Goal: Transaction & Acquisition: Purchase product/service

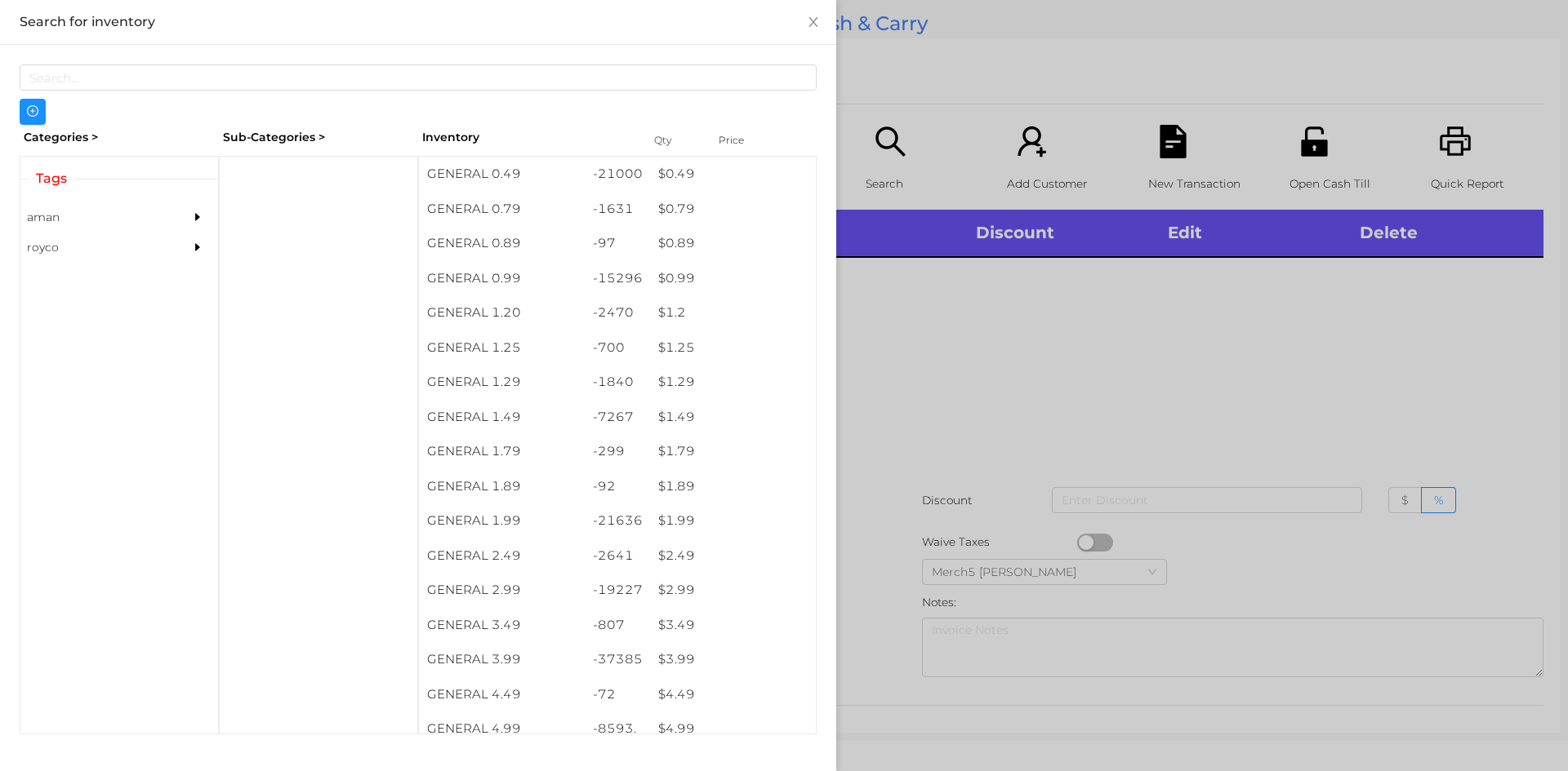
scroll to position [9, 0]
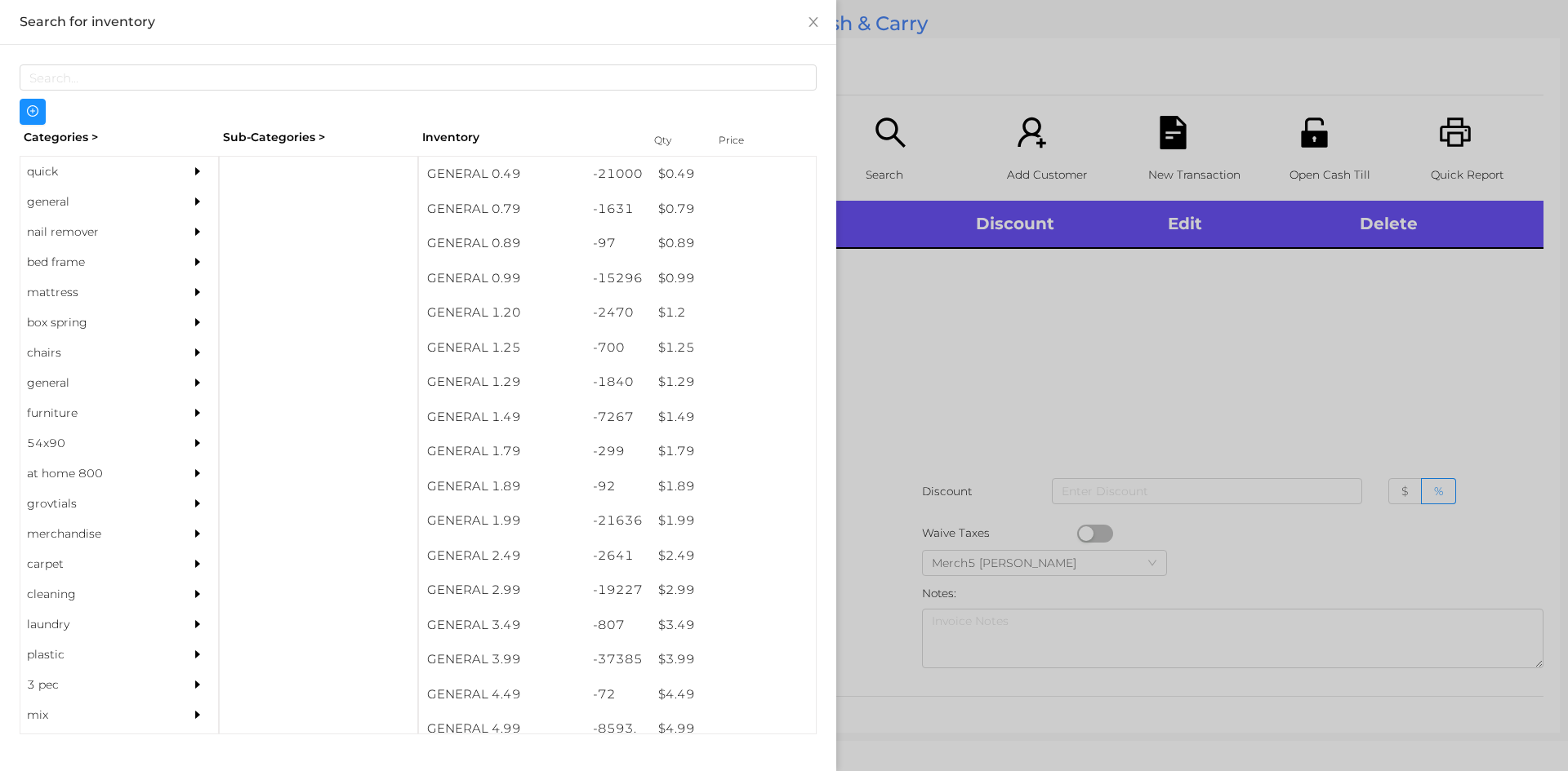
click at [170, 208] on div "general" at bounding box center [120, 202] width 197 height 30
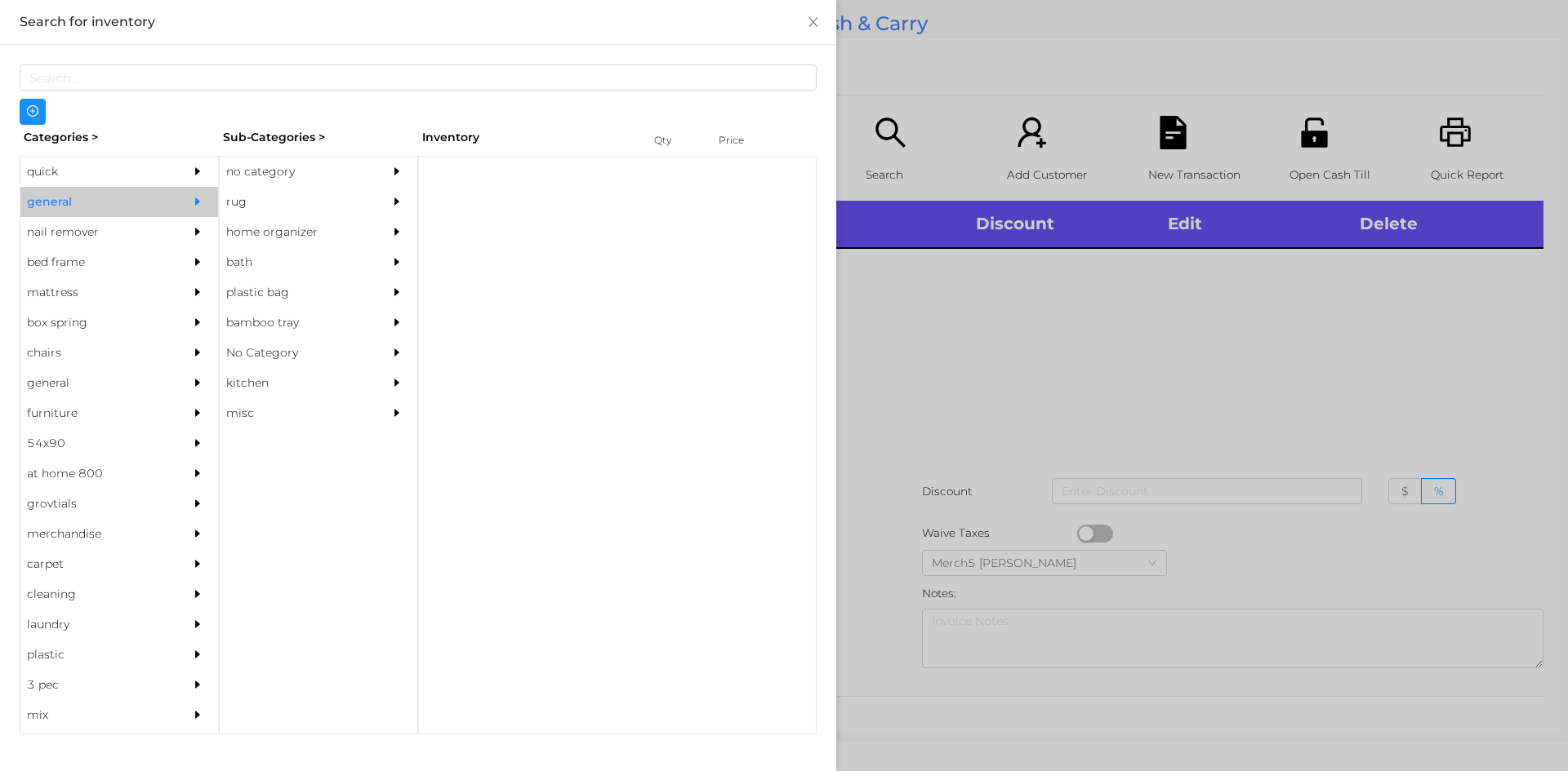
click at [306, 171] on div "no category" at bounding box center [294, 172] width 149 height 30
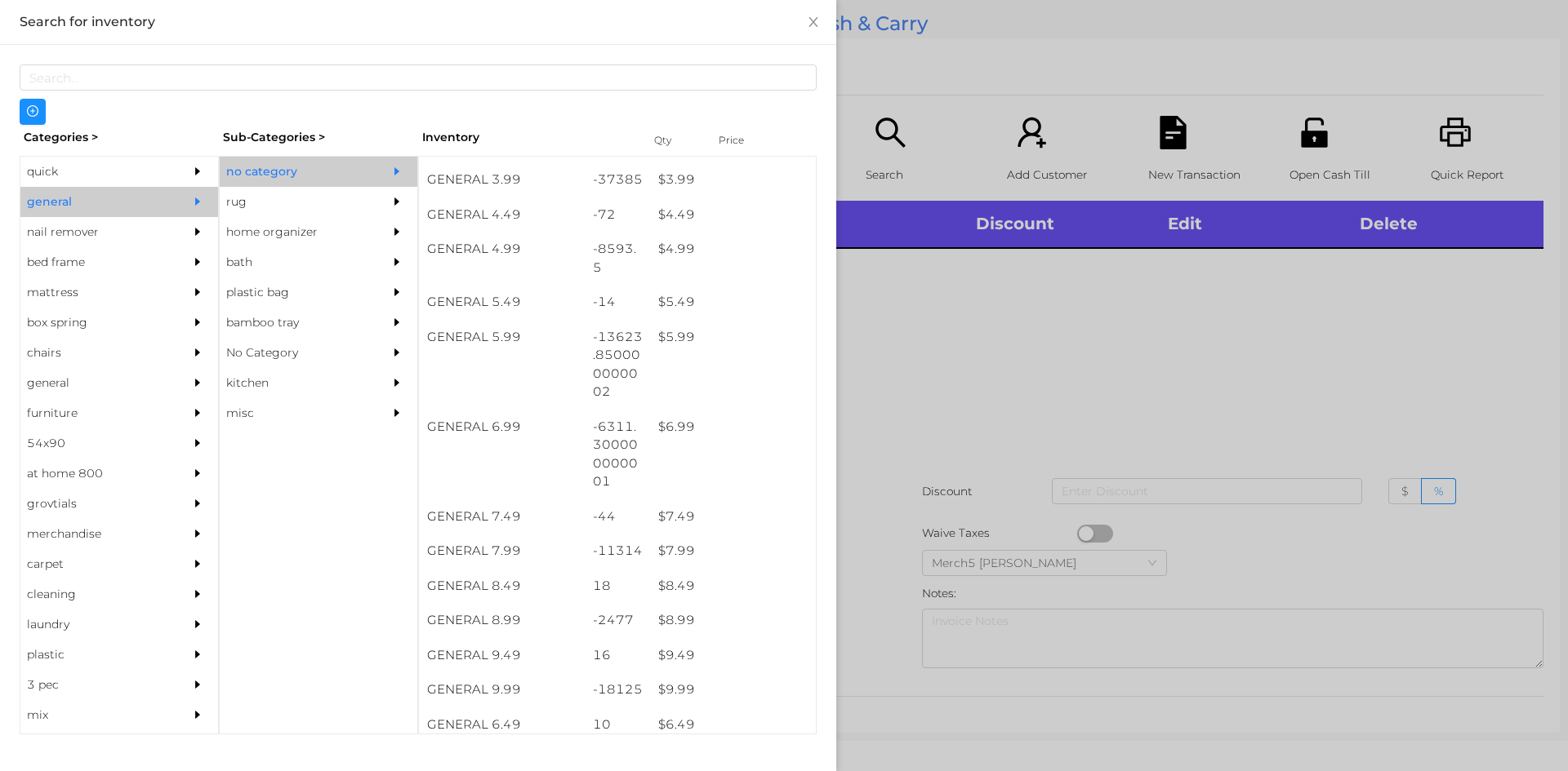
scroll to position [516, 0]
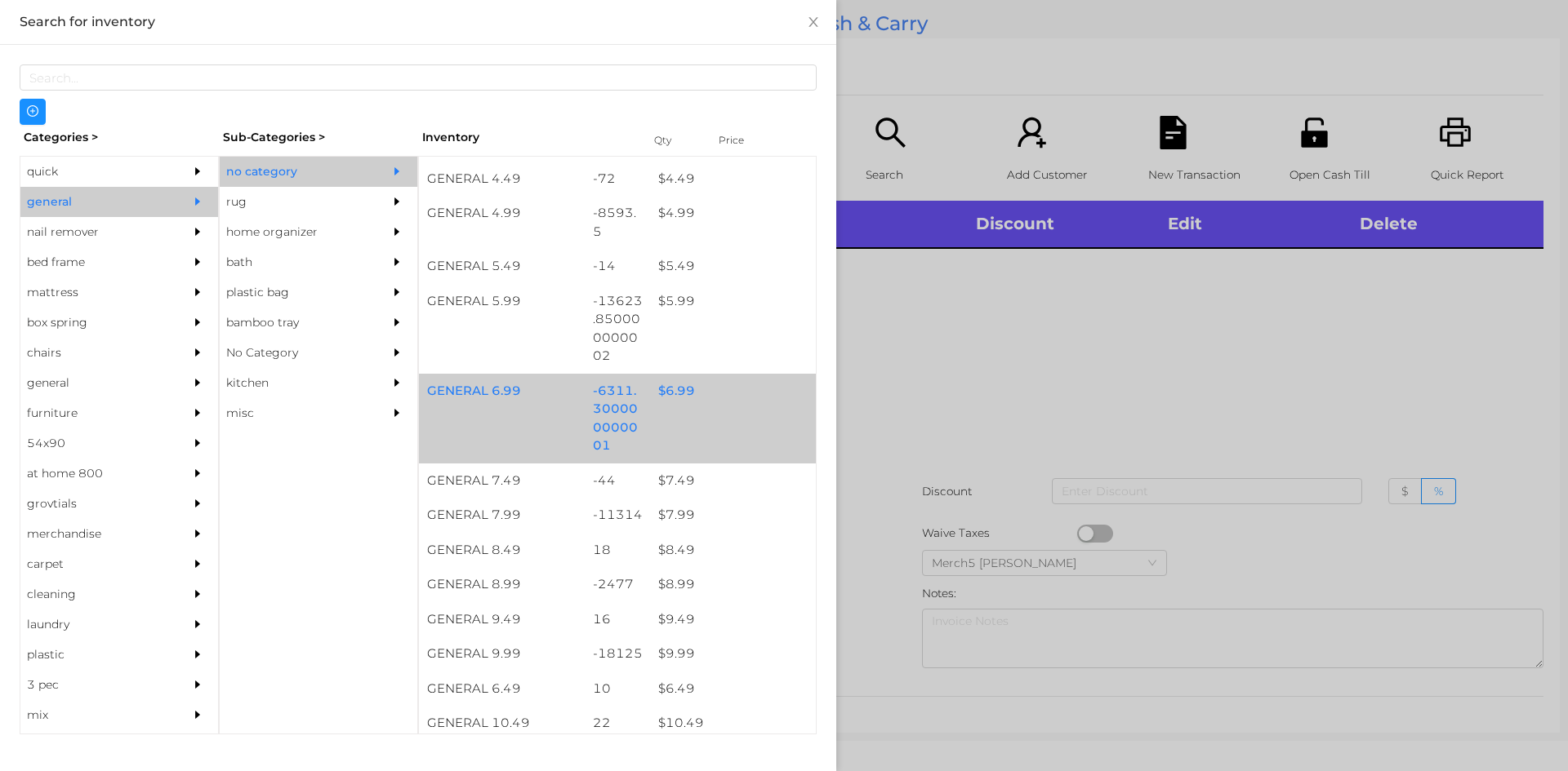
click at [760, 402] on div "$ 6.99" at bounding box center [732, 391] width 166 height 35
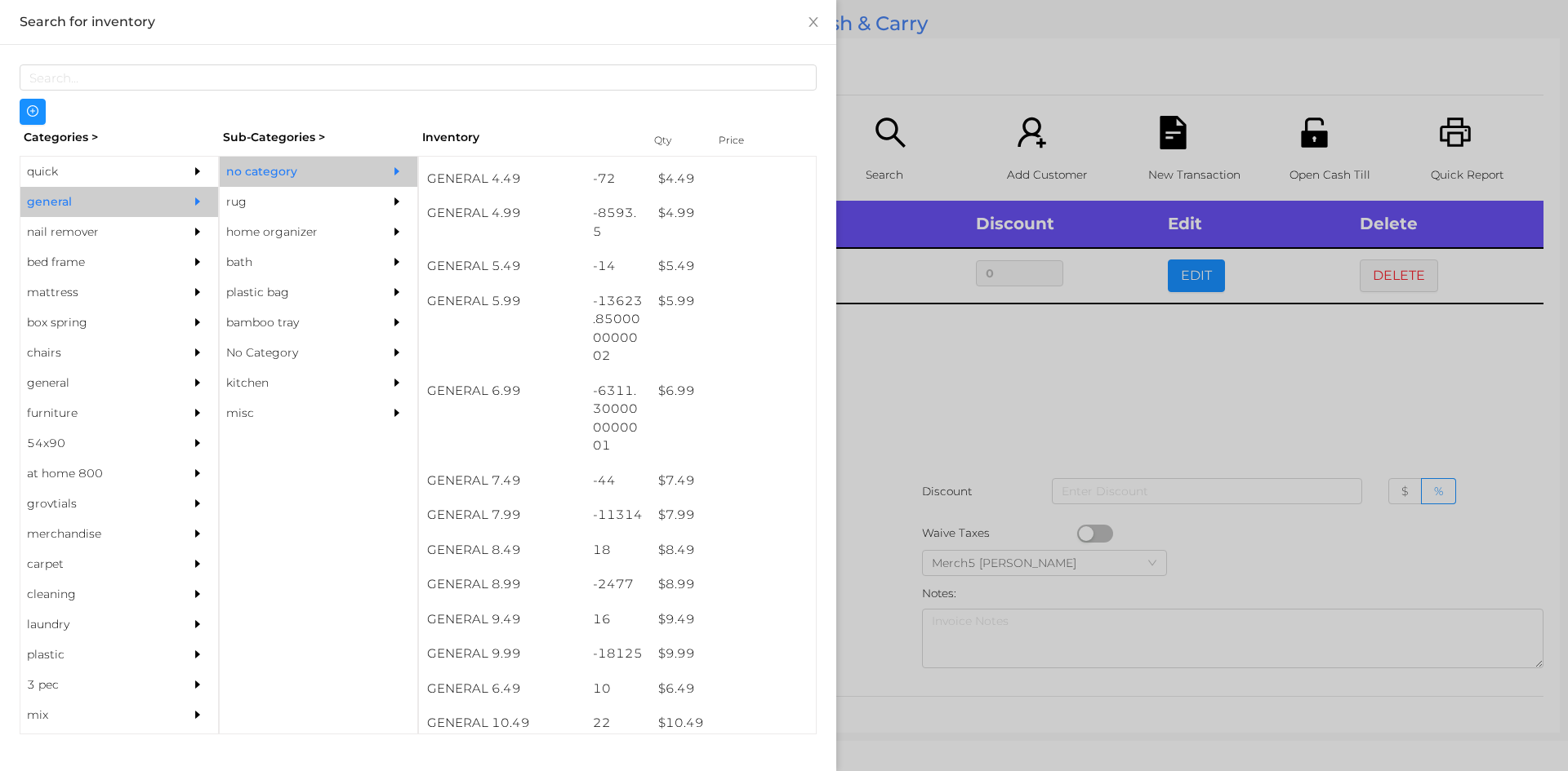
click at [1024, 413] on div at bounding box center [784, 385] width 1568 height 771
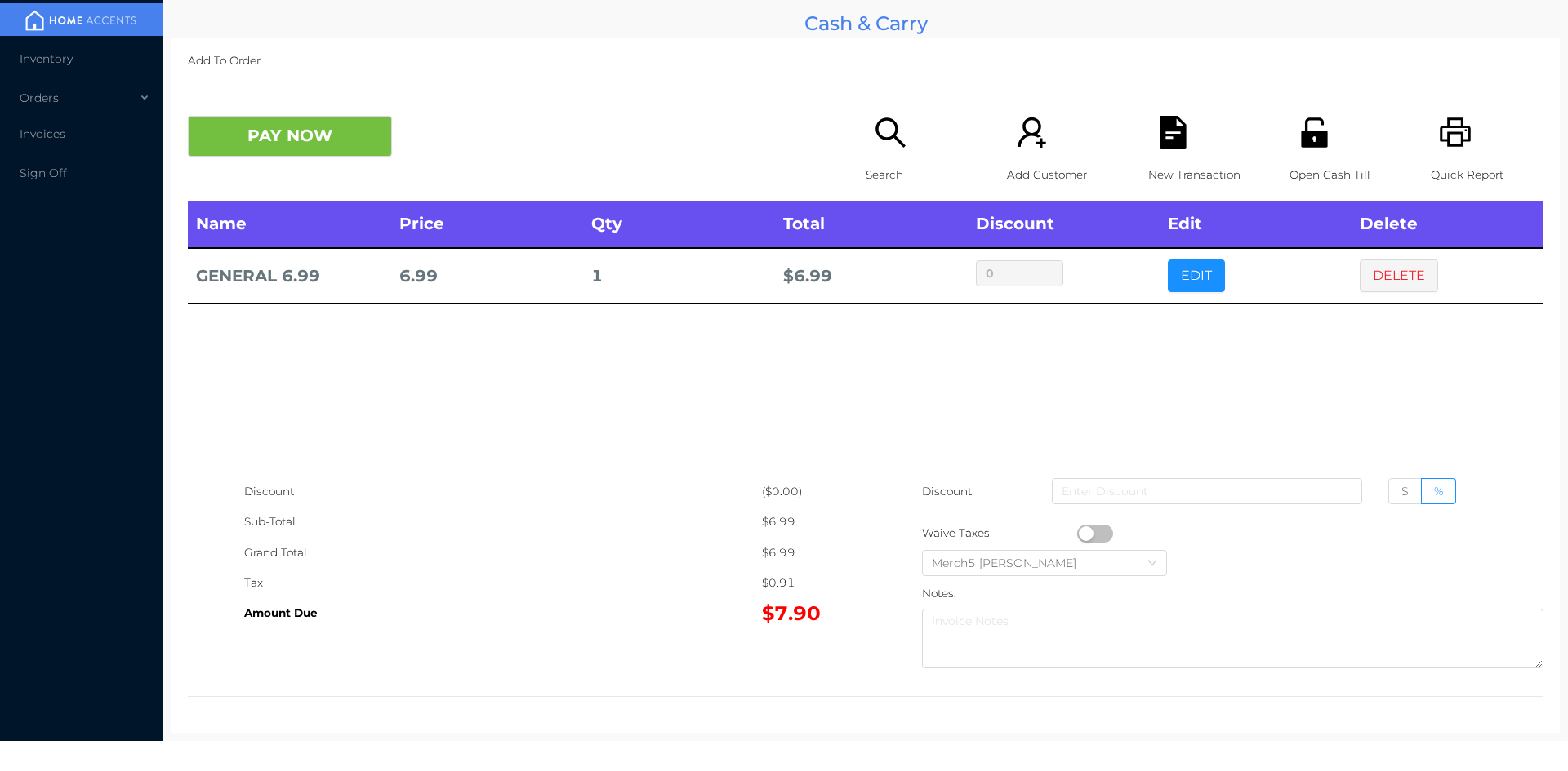
click at [372, 141] on button "PAY NOW" at bounding box center [289, 136] width 204 height 41
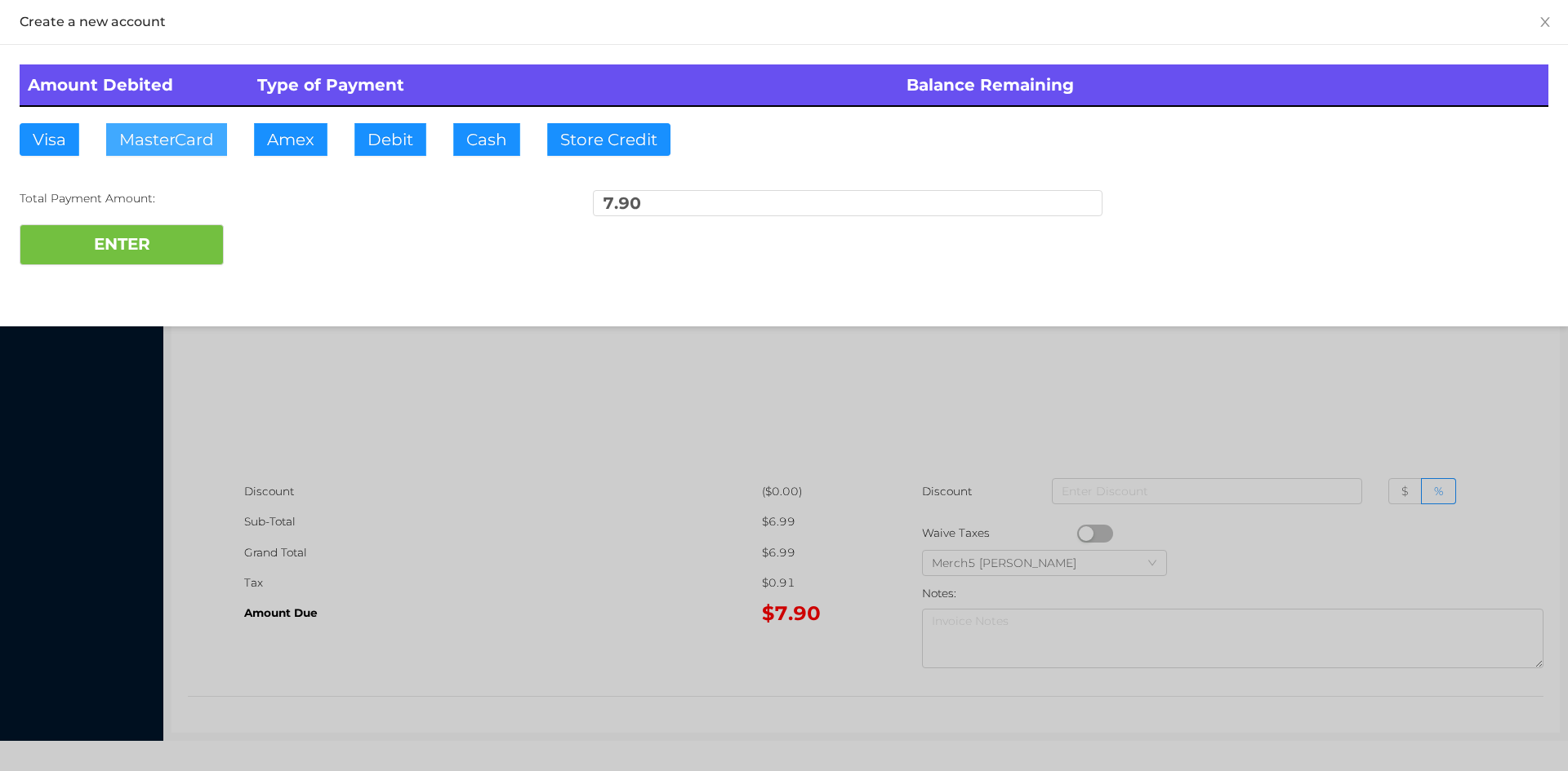
click at [191, 140] on button "MasterCard" at bounding box center [166, 139] width 120 height 32
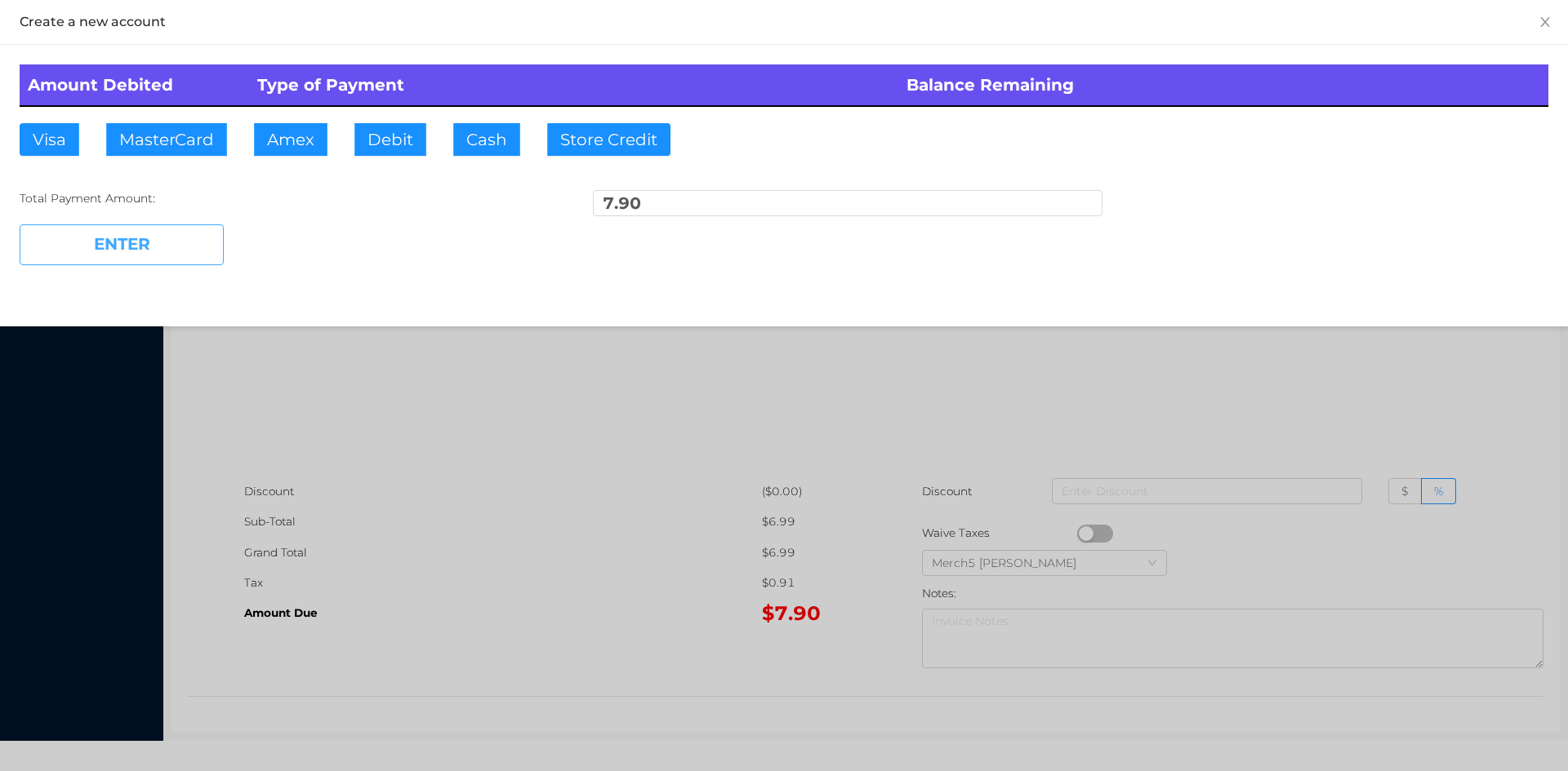
click at [191, 256] on button "ENTER" at bounding box center [121, 245] width 204 height 41
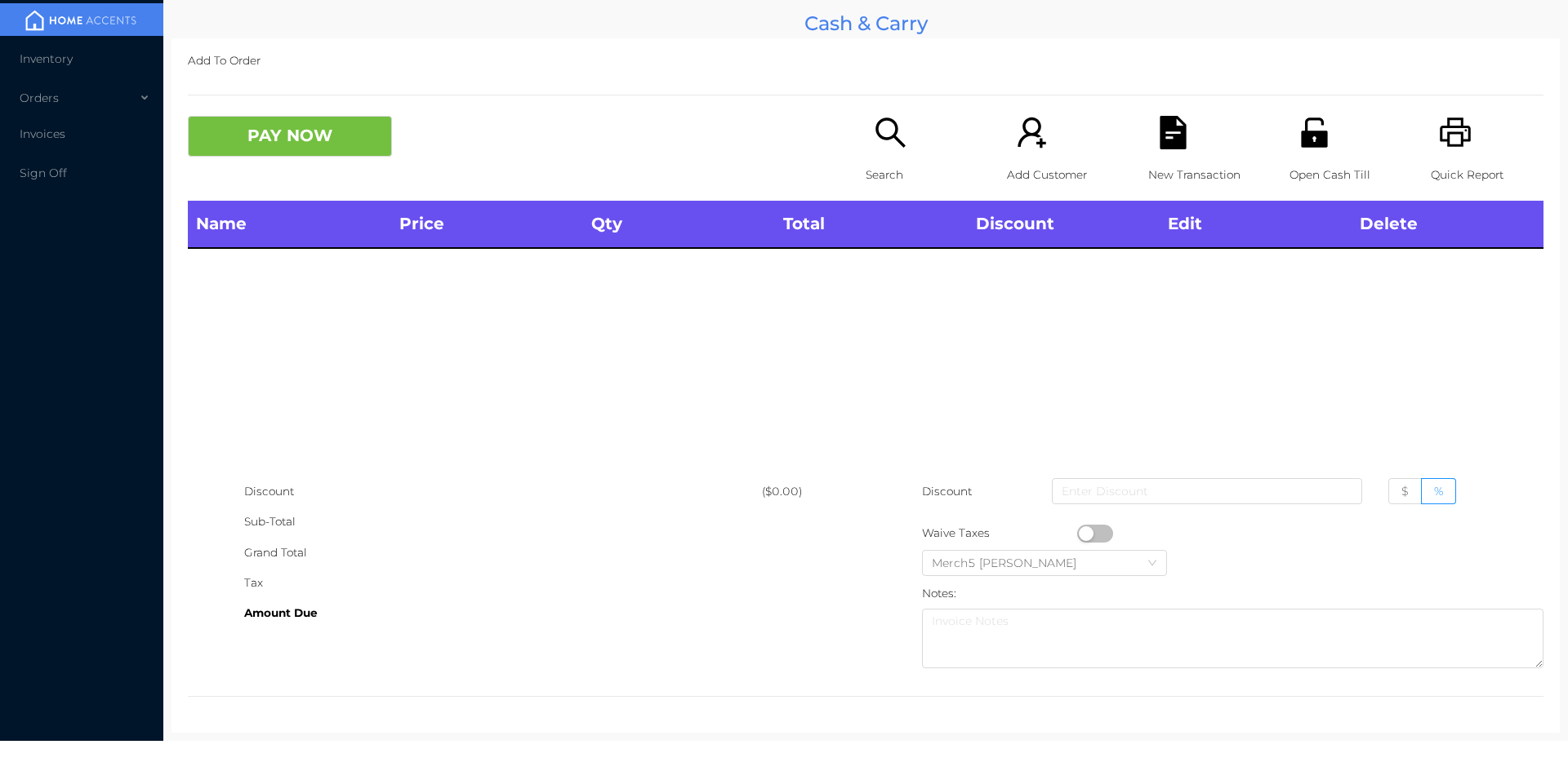
click at [915, 131] on div "Search" at bounding box center [921, 158] width 113 height 85
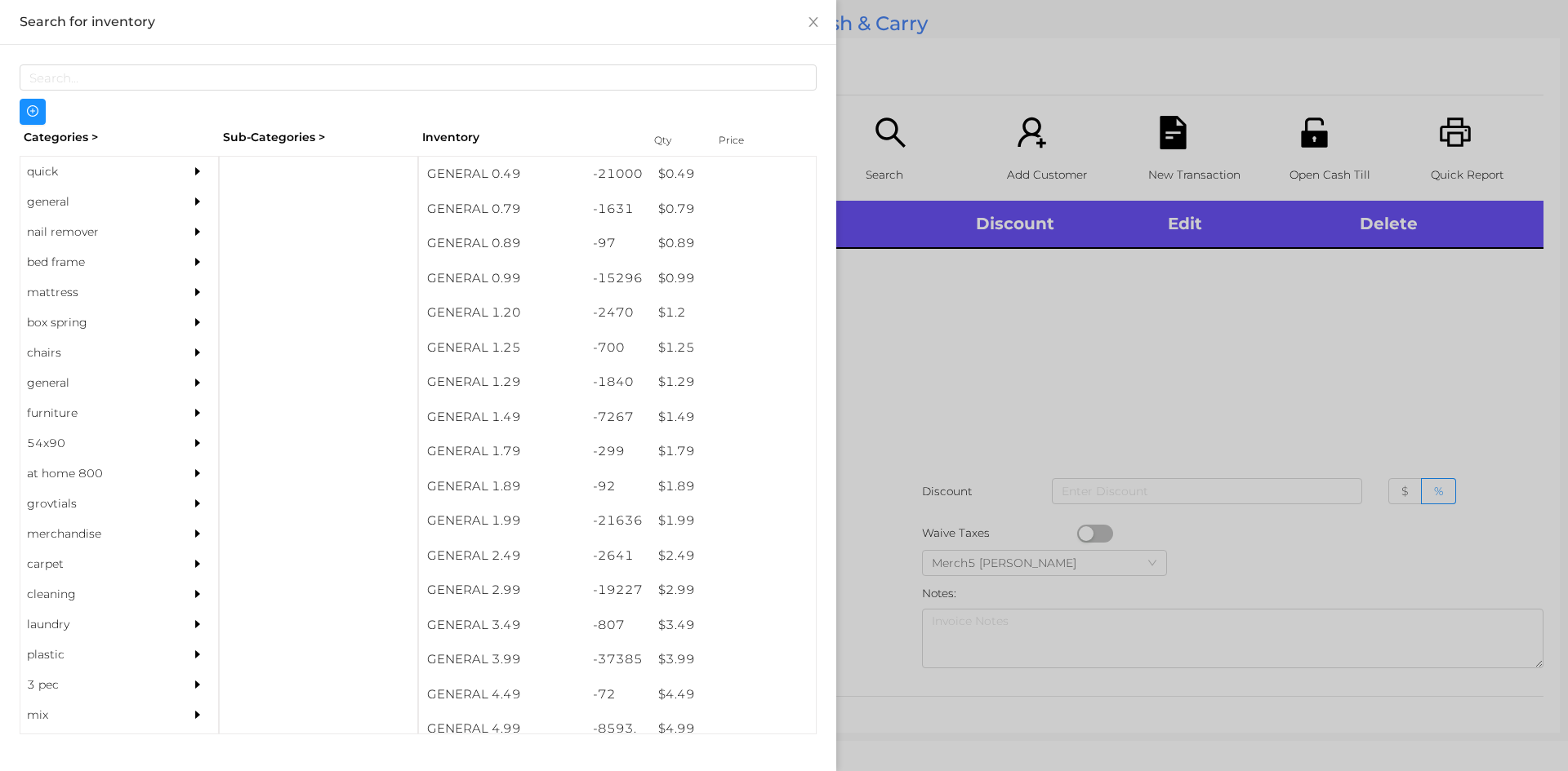
click at [1133, 293] on div at bounding box center [784, 385] width 1568 height 771
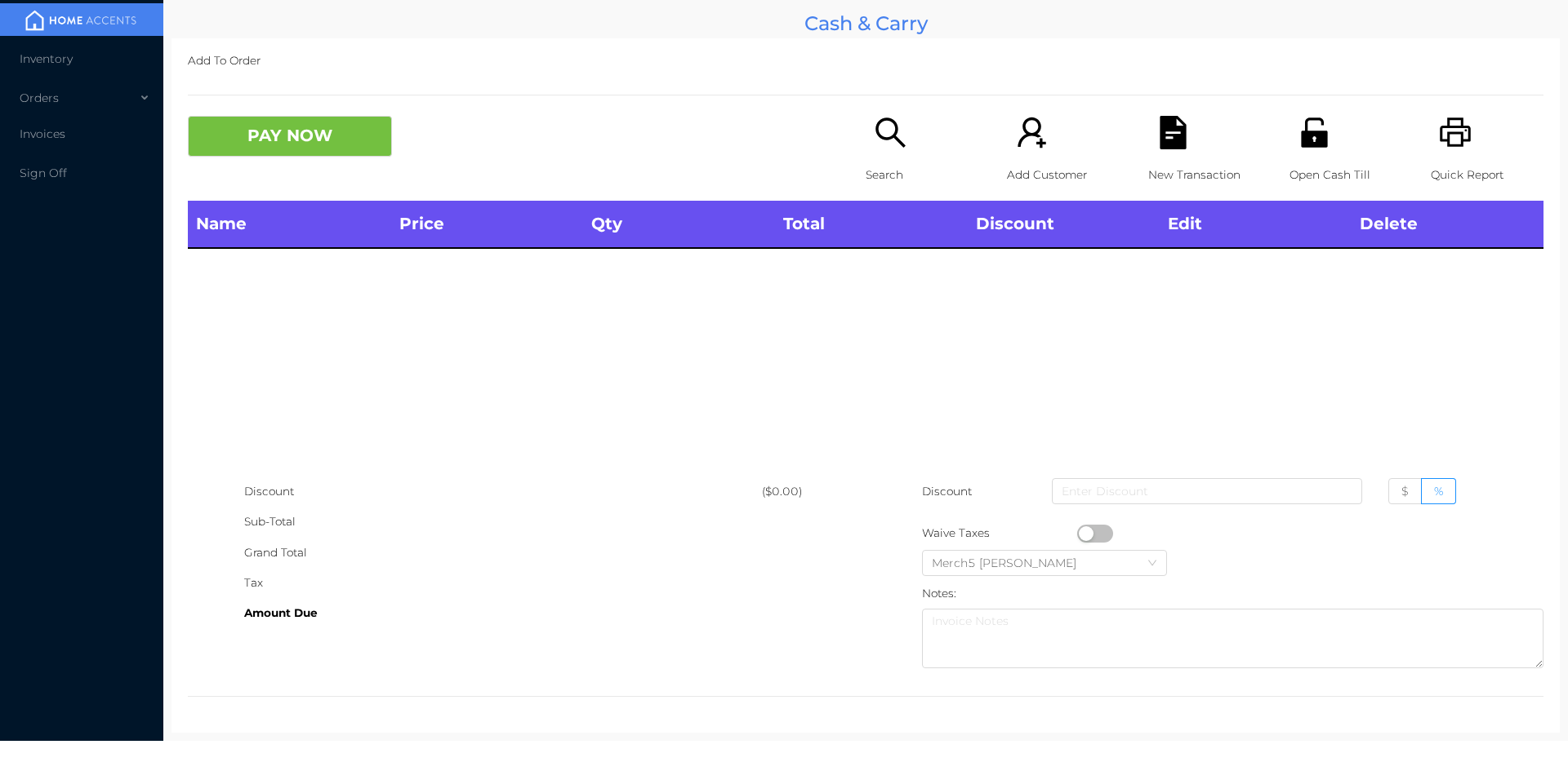
click at [1448, 133] on icon "icon: printer" at bounding box center [1455, 132] width 31 height 29
click at [913, 127] on div "Search" at bounding box center [921, 158] width 113 height 85
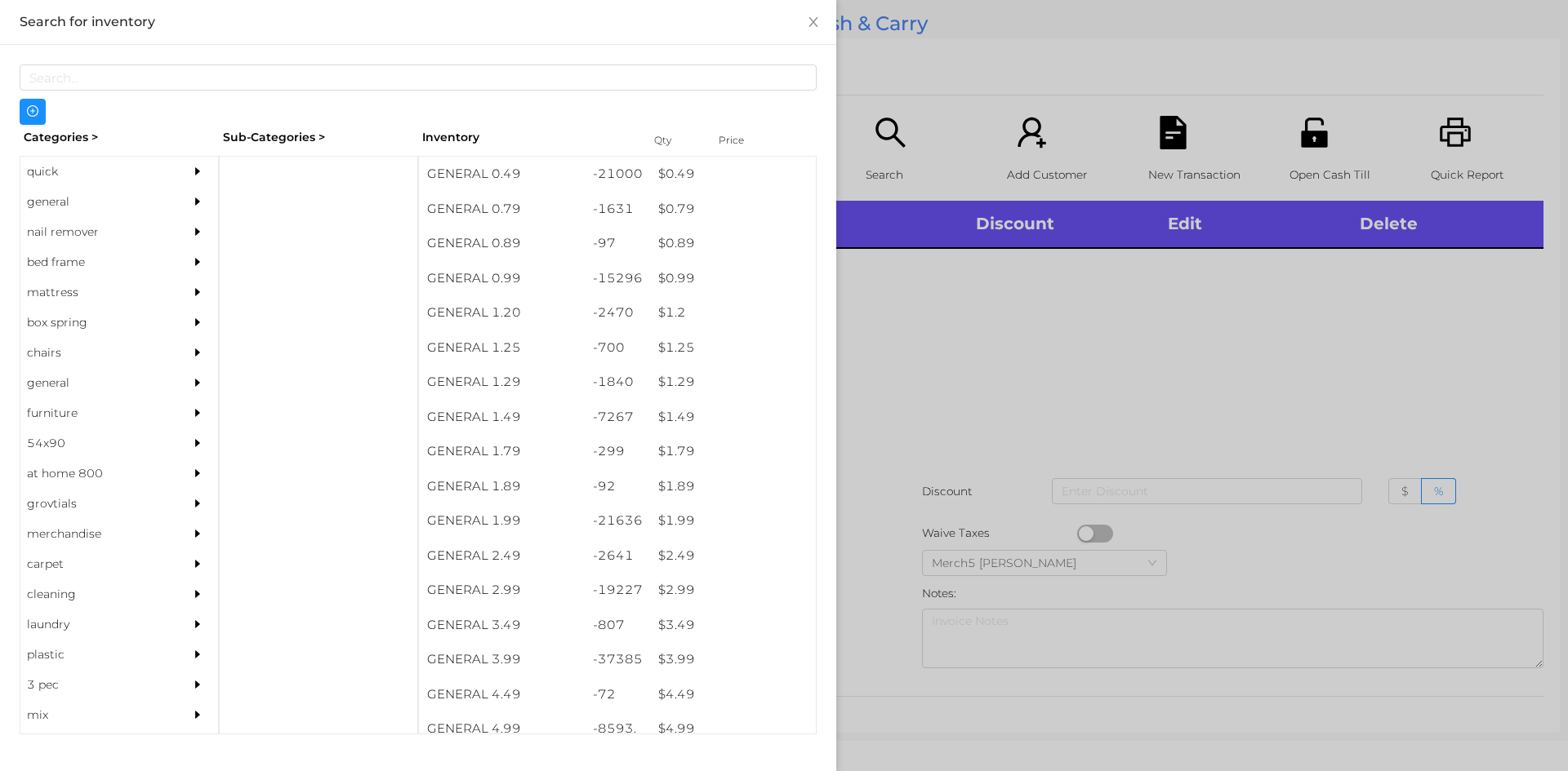
click at [201, 196] on div at bounding box center [201, 202] width 32 height 30
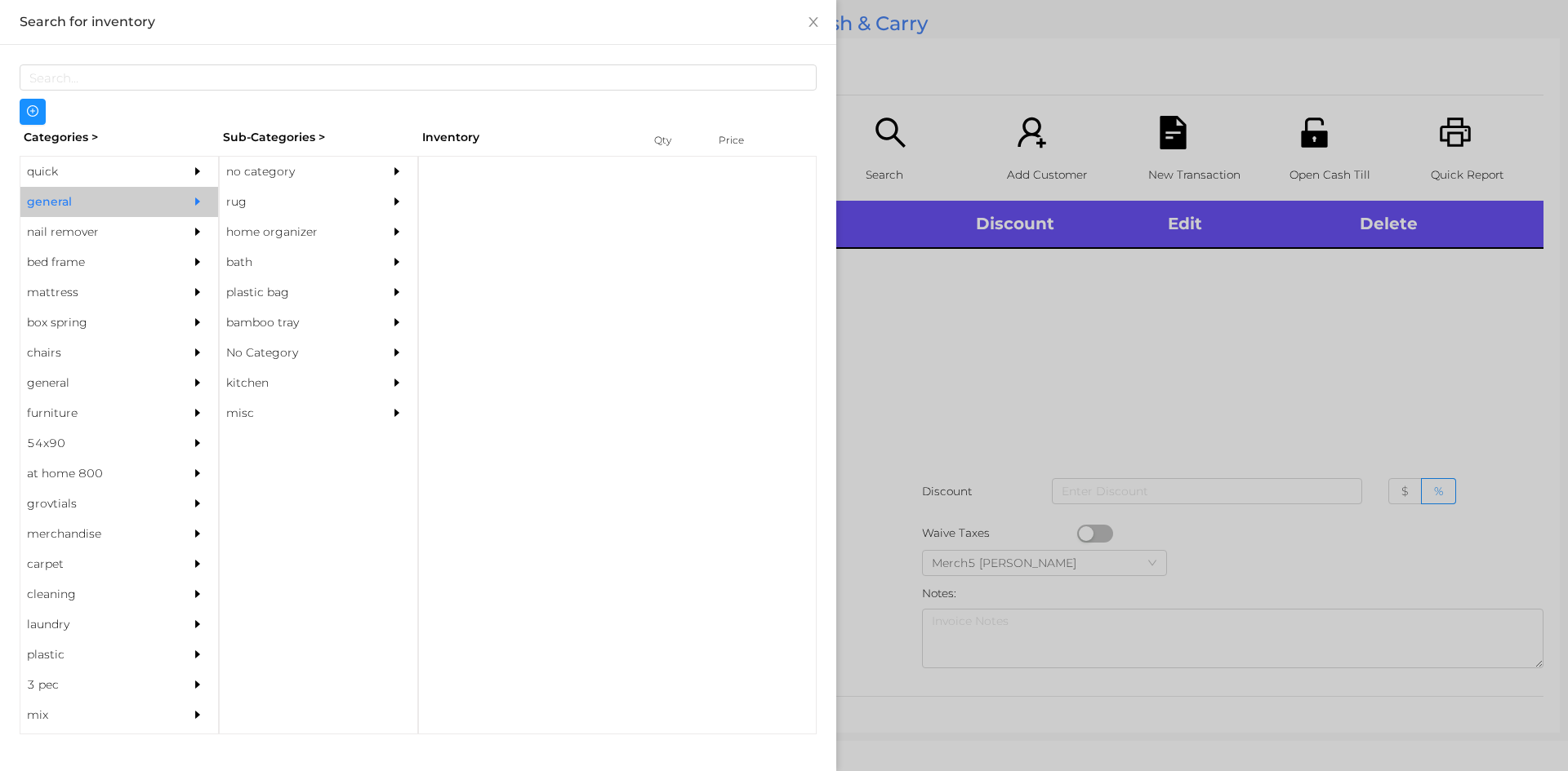
click at [301, 184] on div "no category" at bounding box center [294, 172] width 149 height 30
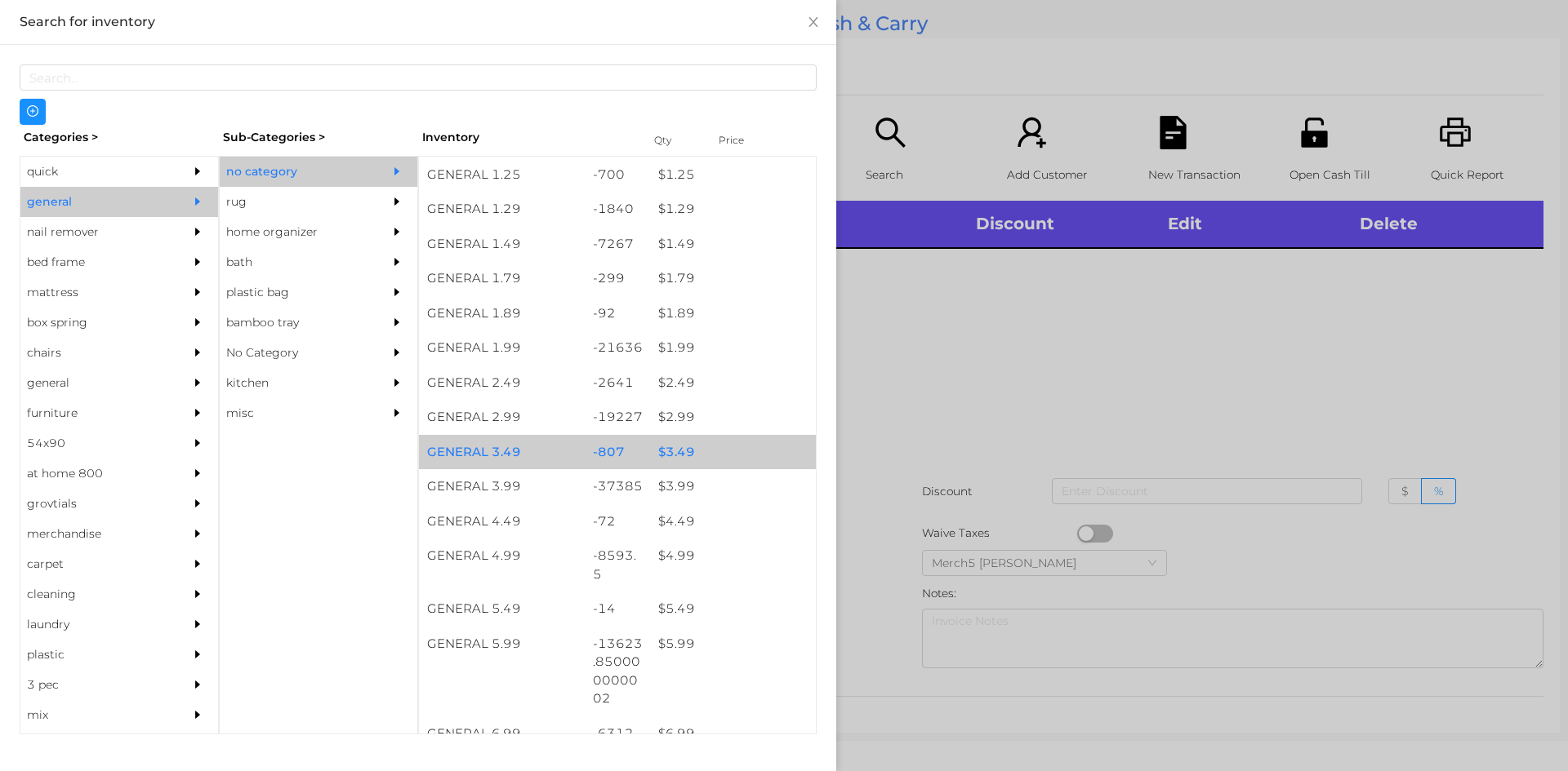
scroll to position [326, 0]
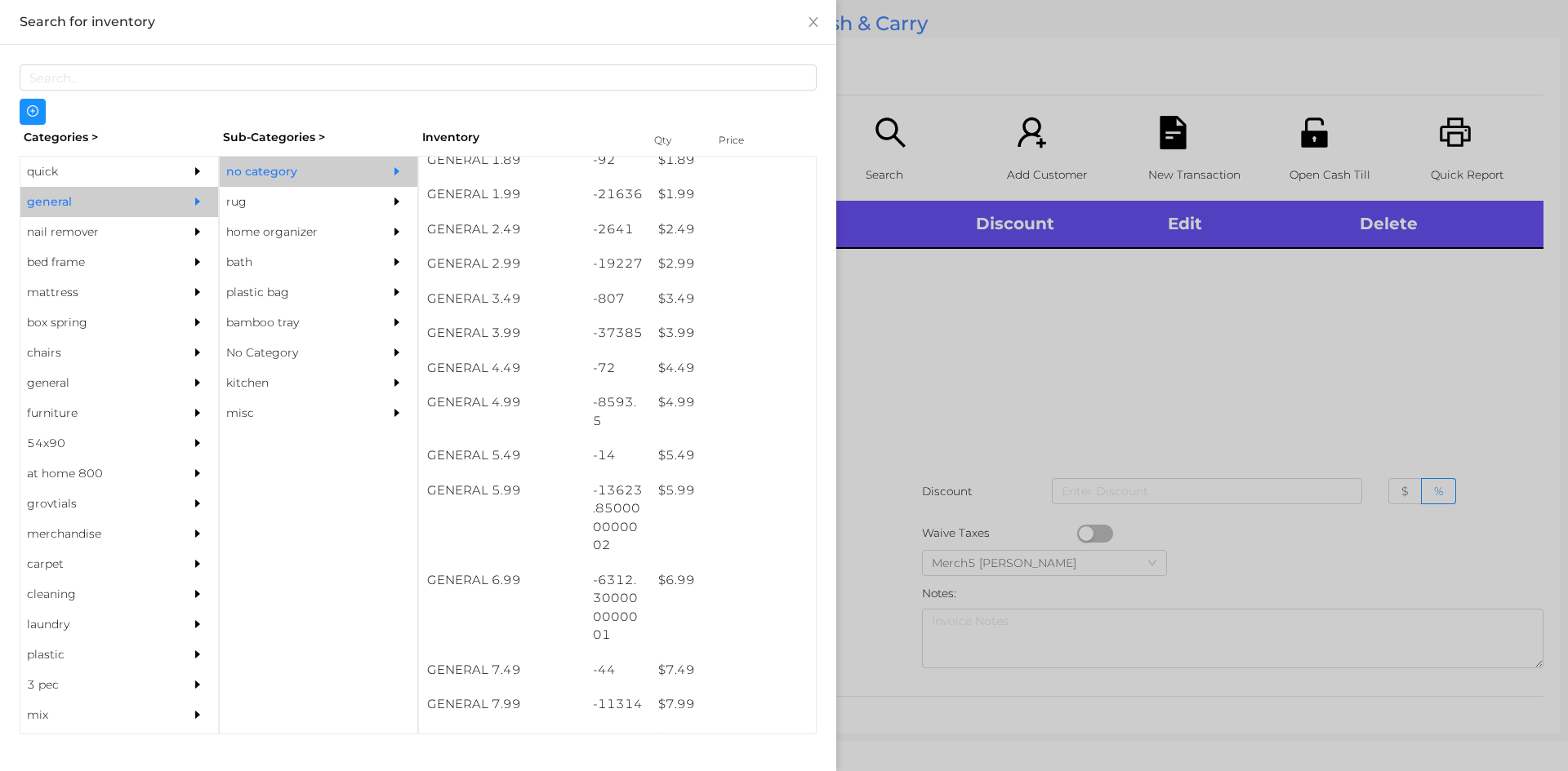
click at [923, 297] on div at bounding box center [784, 385] width 1568 height 771
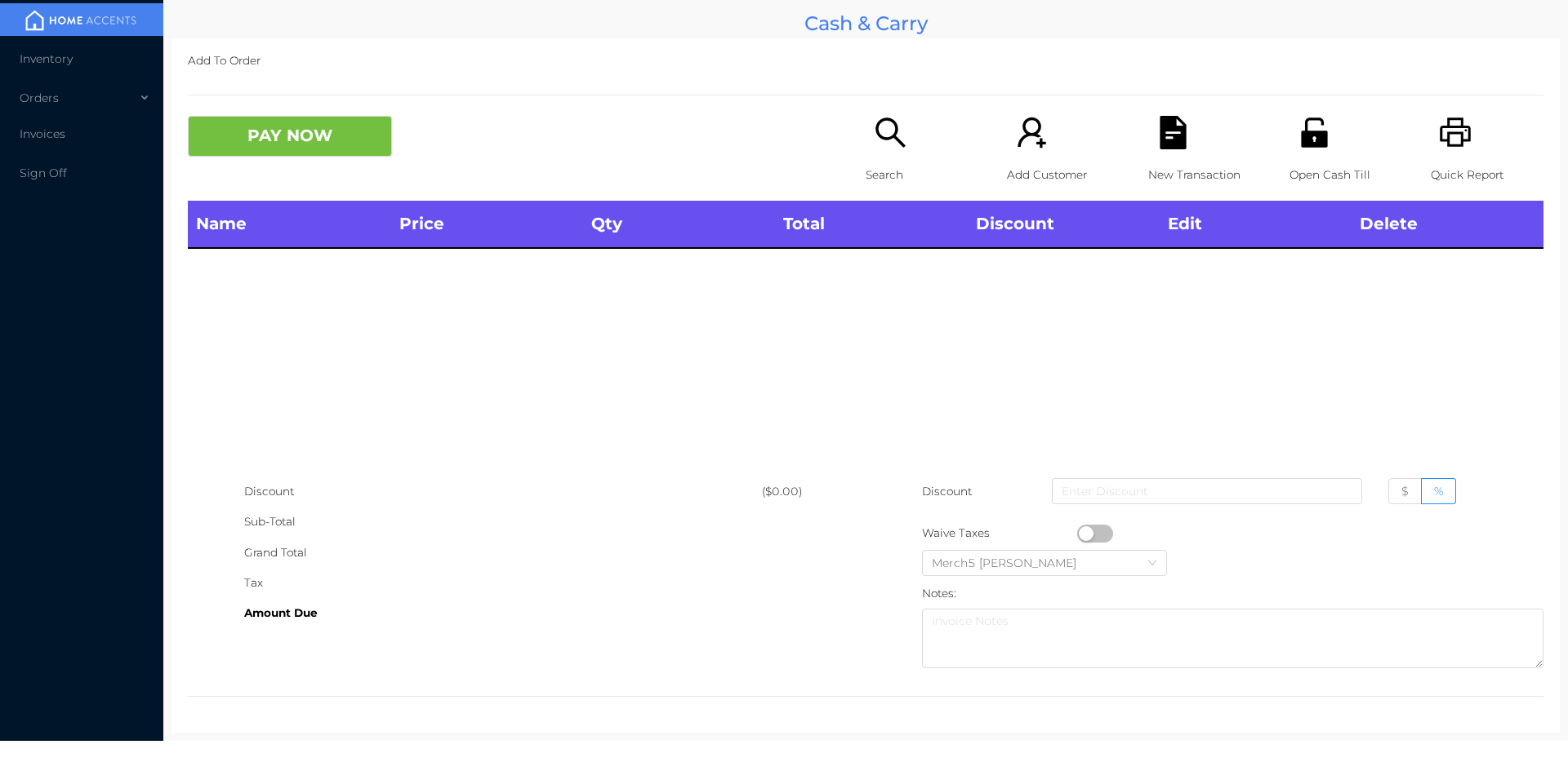
click at [905, 138] on div "Search" at bounding box center [921, 158] width 113 height 85
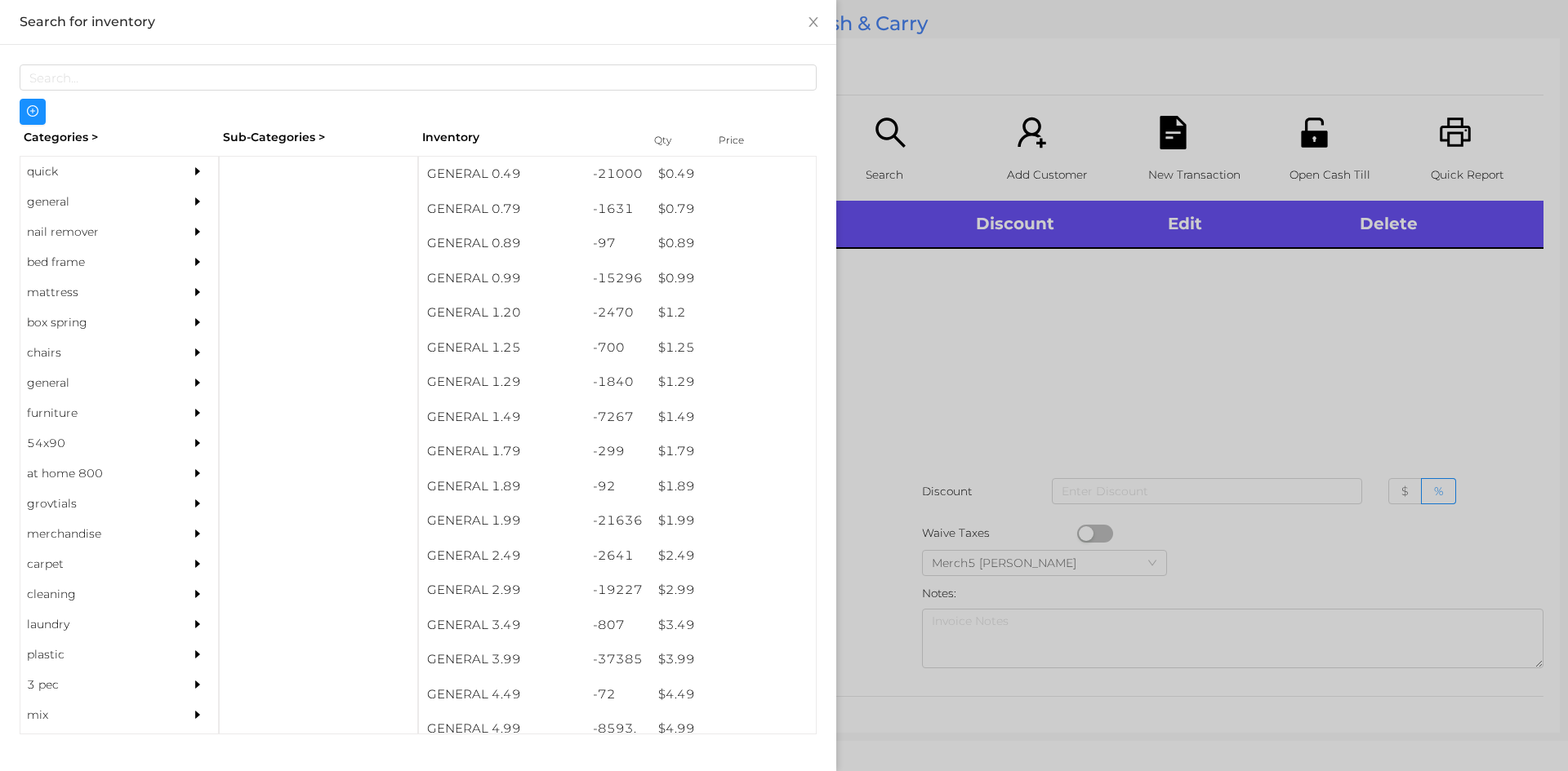
click at [170, 192] on div "general" at bounding box center [120, 202] width 197 height 30
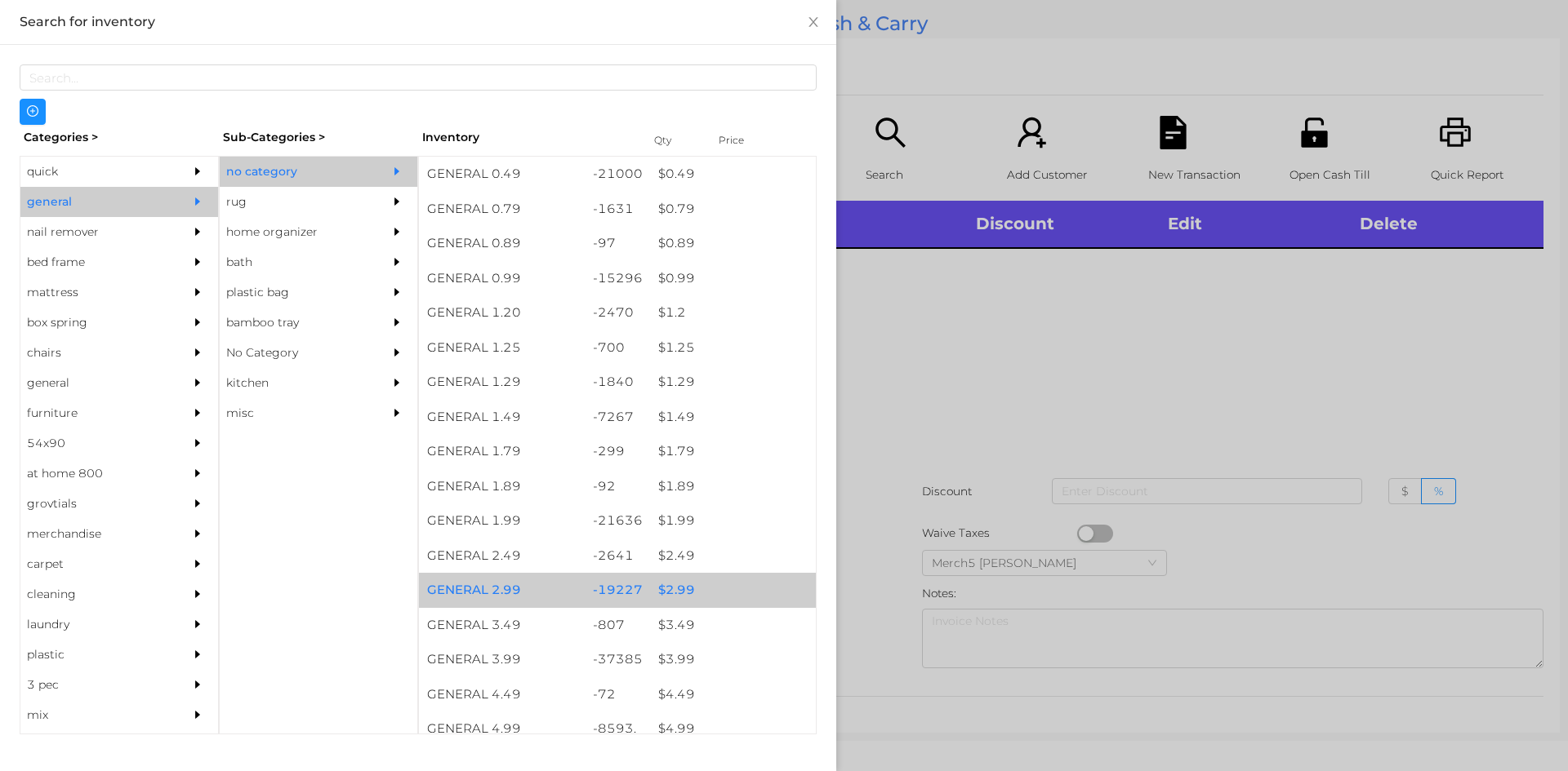
click at [726, 583] on div "$ 2.99" at bounding box center [732, 590] width 166 height 35
click at [953, 438] on div at bounding box center [784, 385] width 1568 height 771
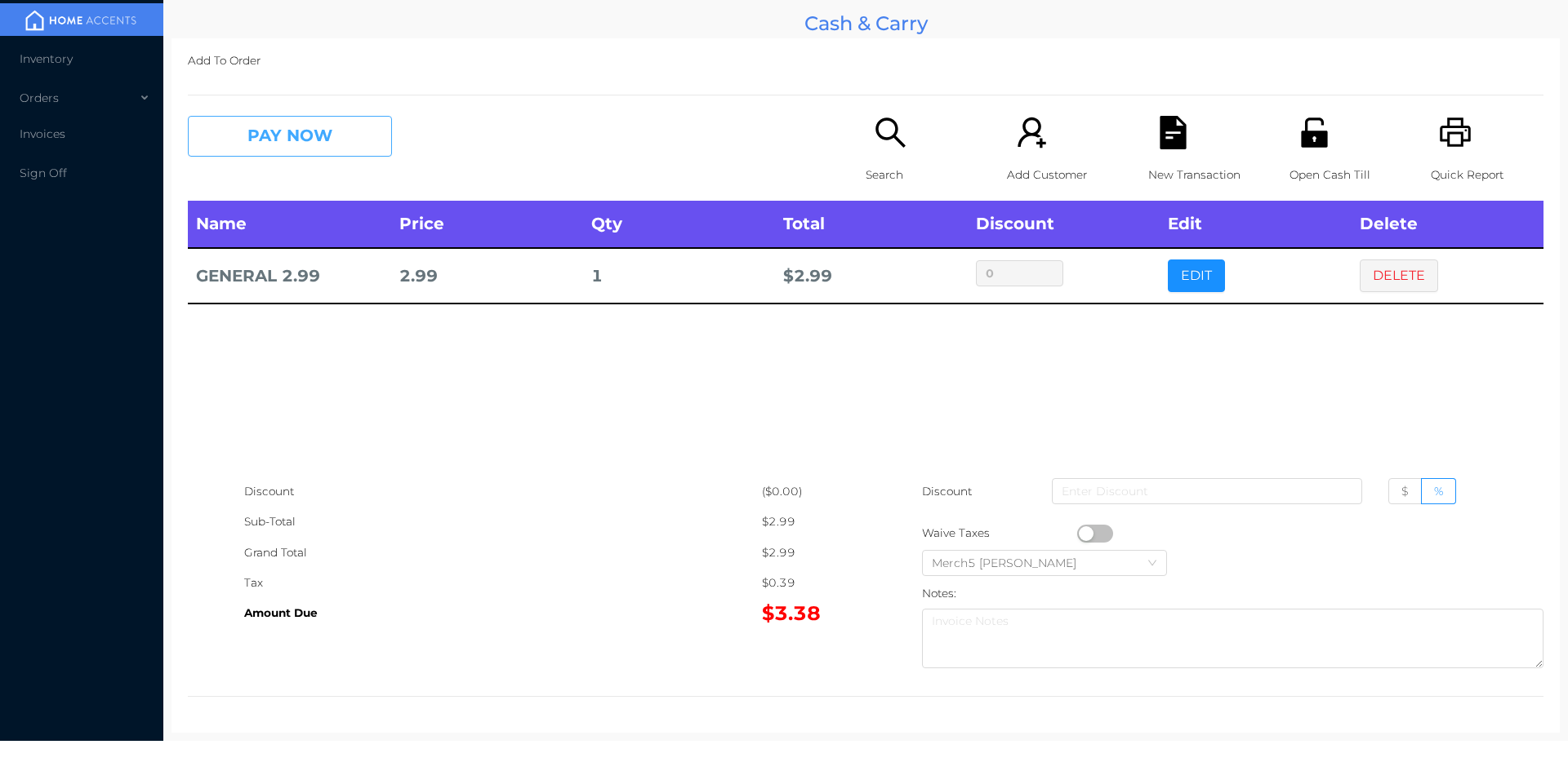
click at [364, 132] on button "PAY NOW" at bounding box center [289, 136] width 204 height 41
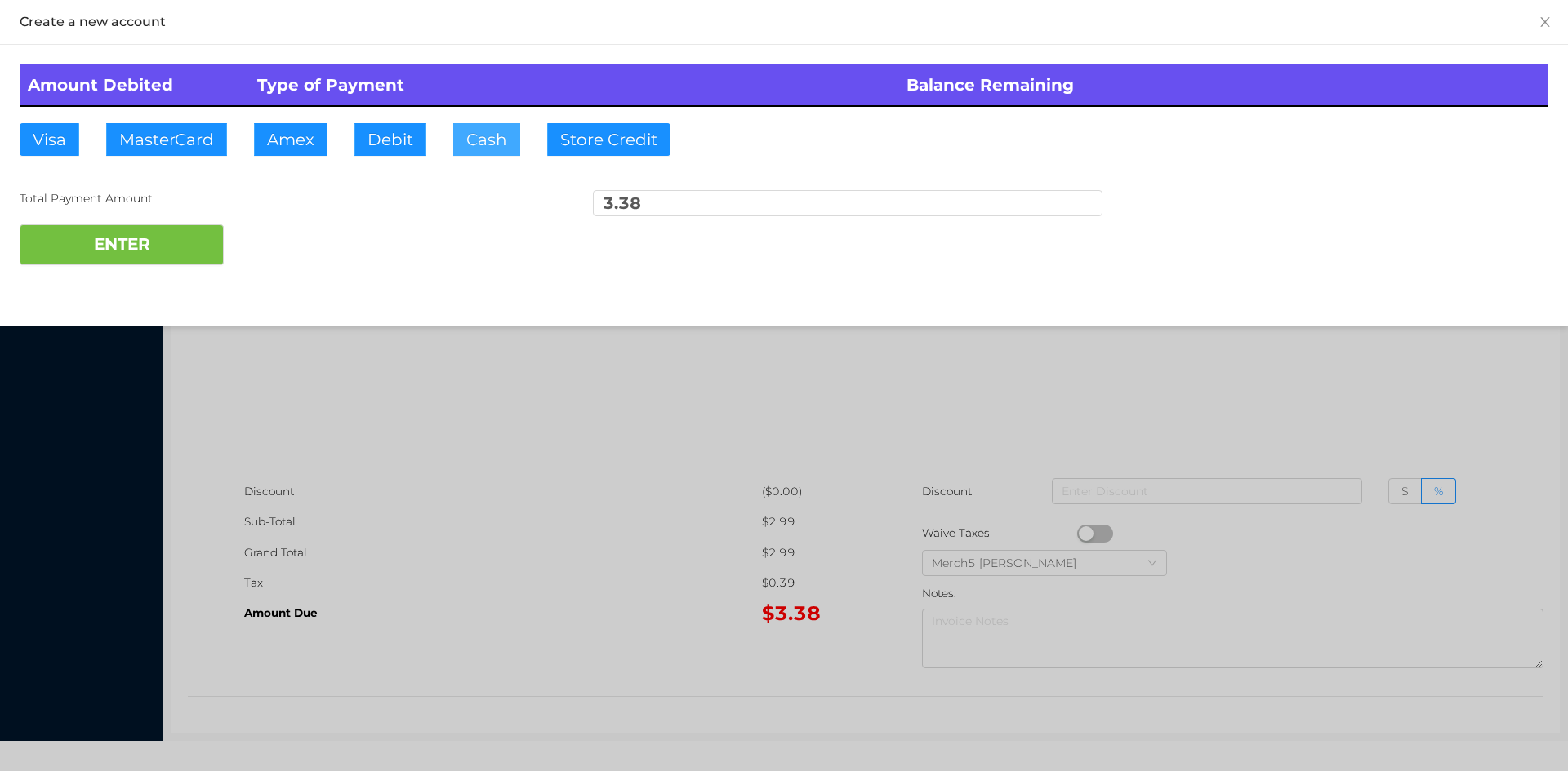
click at [490, 147] on button "Cash" at bounding box center [487, 139] width 67 height 32
type input "4"
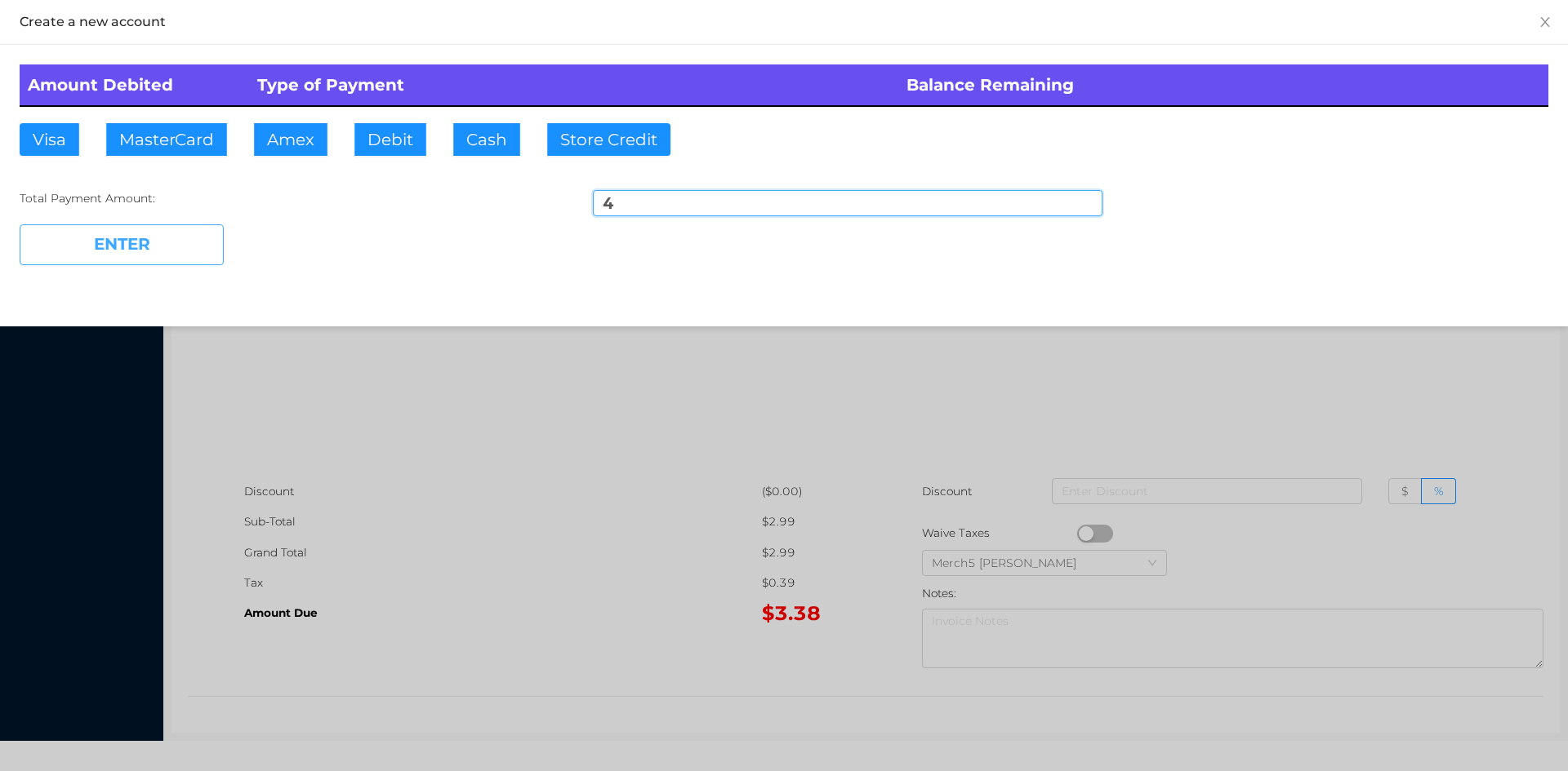
click at [220, 250] on button "ENTER" at bounding box center [121, 245] width 204 height 41
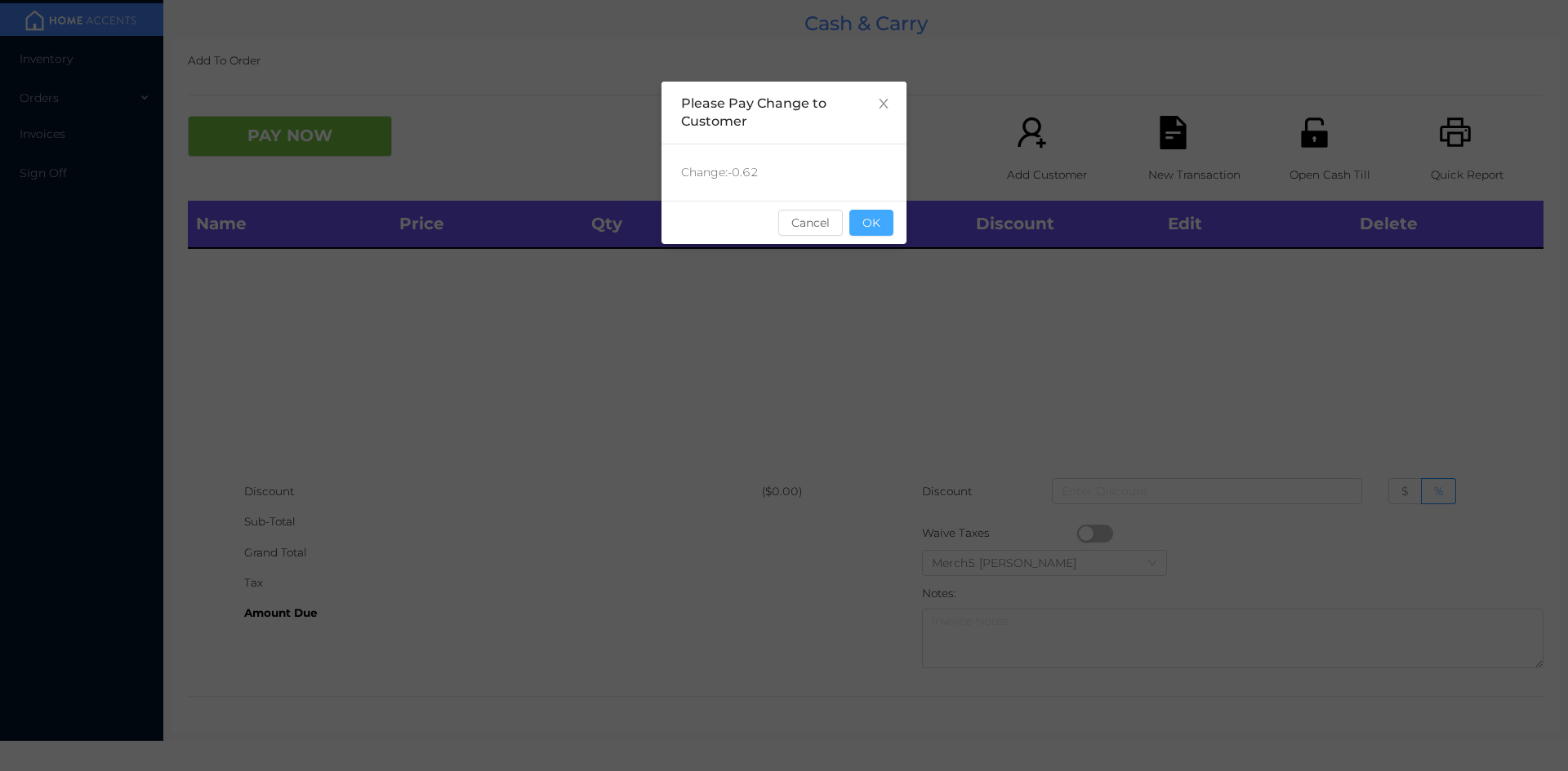
click at [864, 226] on button "OK" at bounding box center [871, 223] width 44 height 27
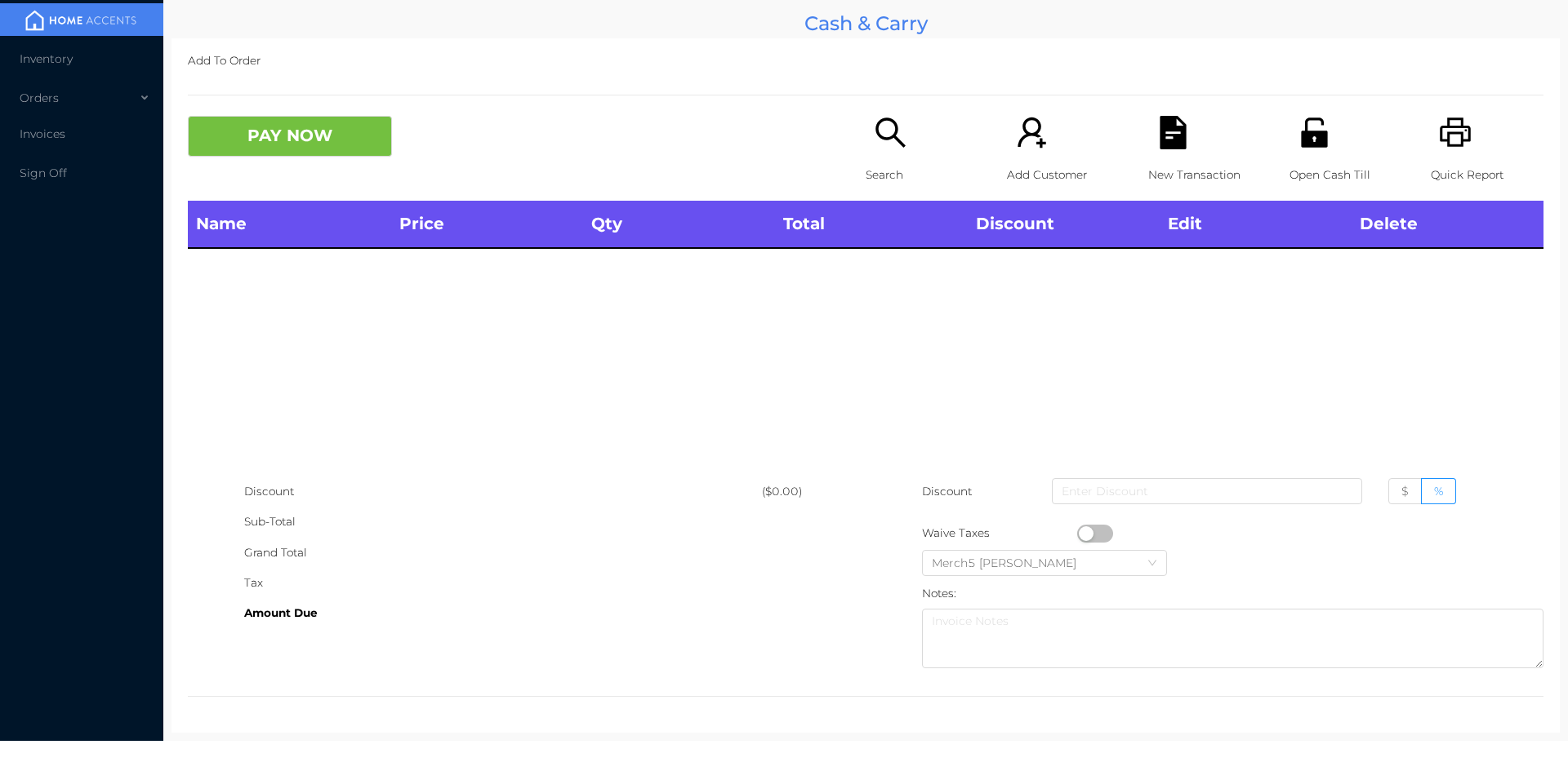
click at [1442, 138] on icon "icon: printer" at bounding box center [1455, 132] width 33 height 33
click at [1301, 147] on icon "icon: unlock" at bounding box center [1314, 132] width 27 height 29
click at [889, 120] on icon "icon: search" at bounding box center [890, 132] width 33 height 33
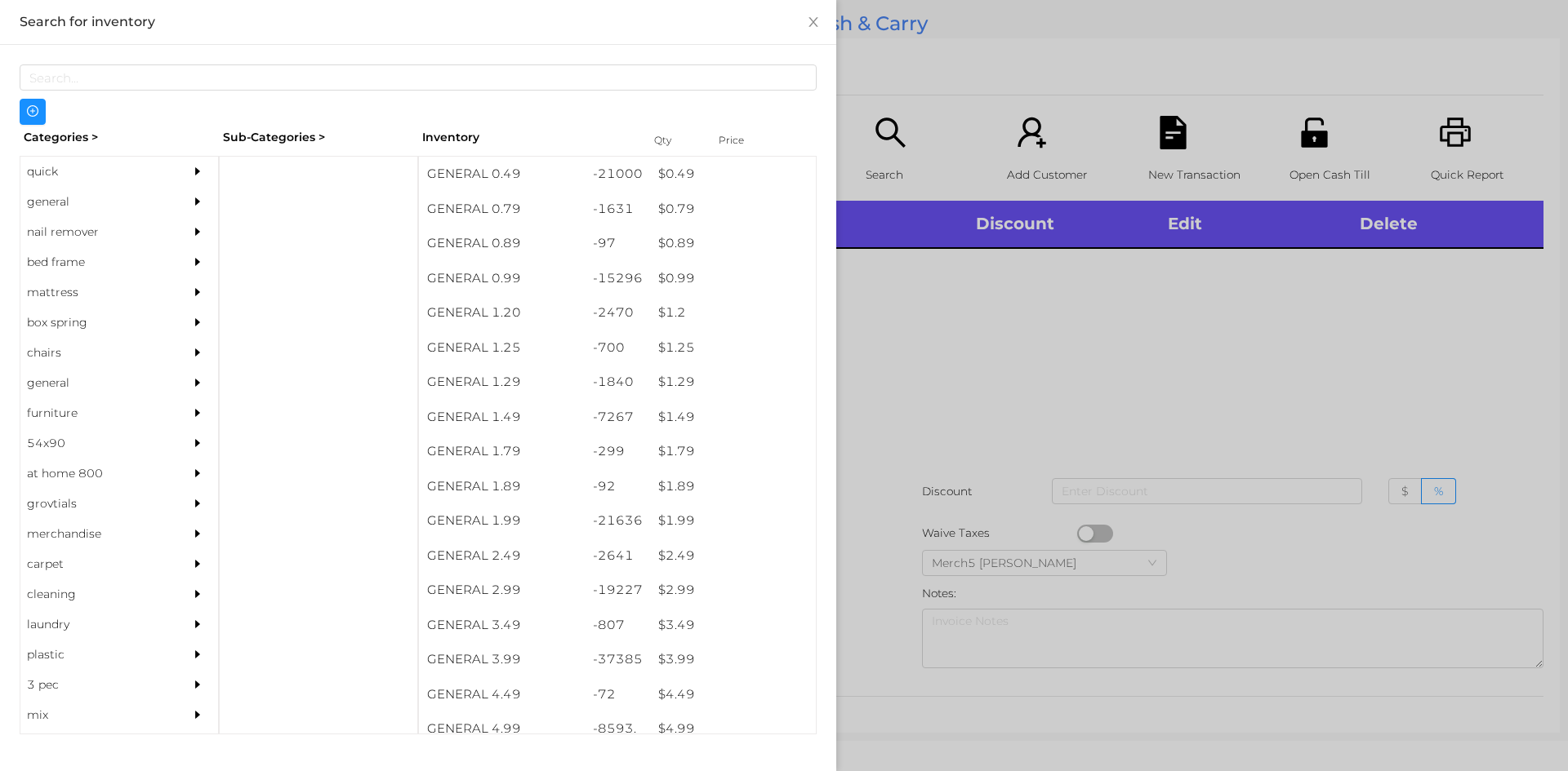
click at [144, 191] on div "general" at bounding box center [95, 202] width 149 height 30
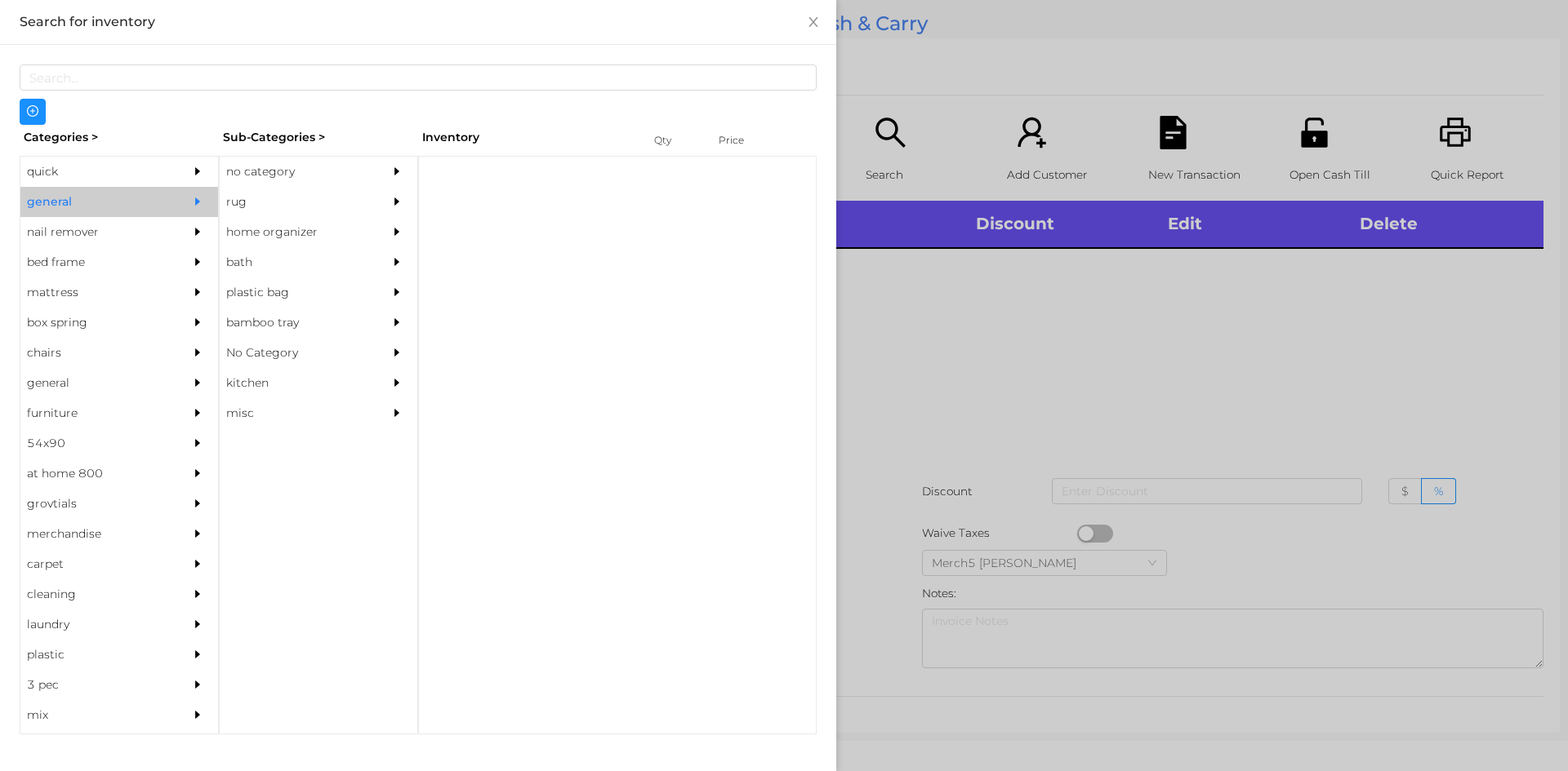
click at [361, 157] on div "no category" at bounding box center [294, 172] width 149 height 30
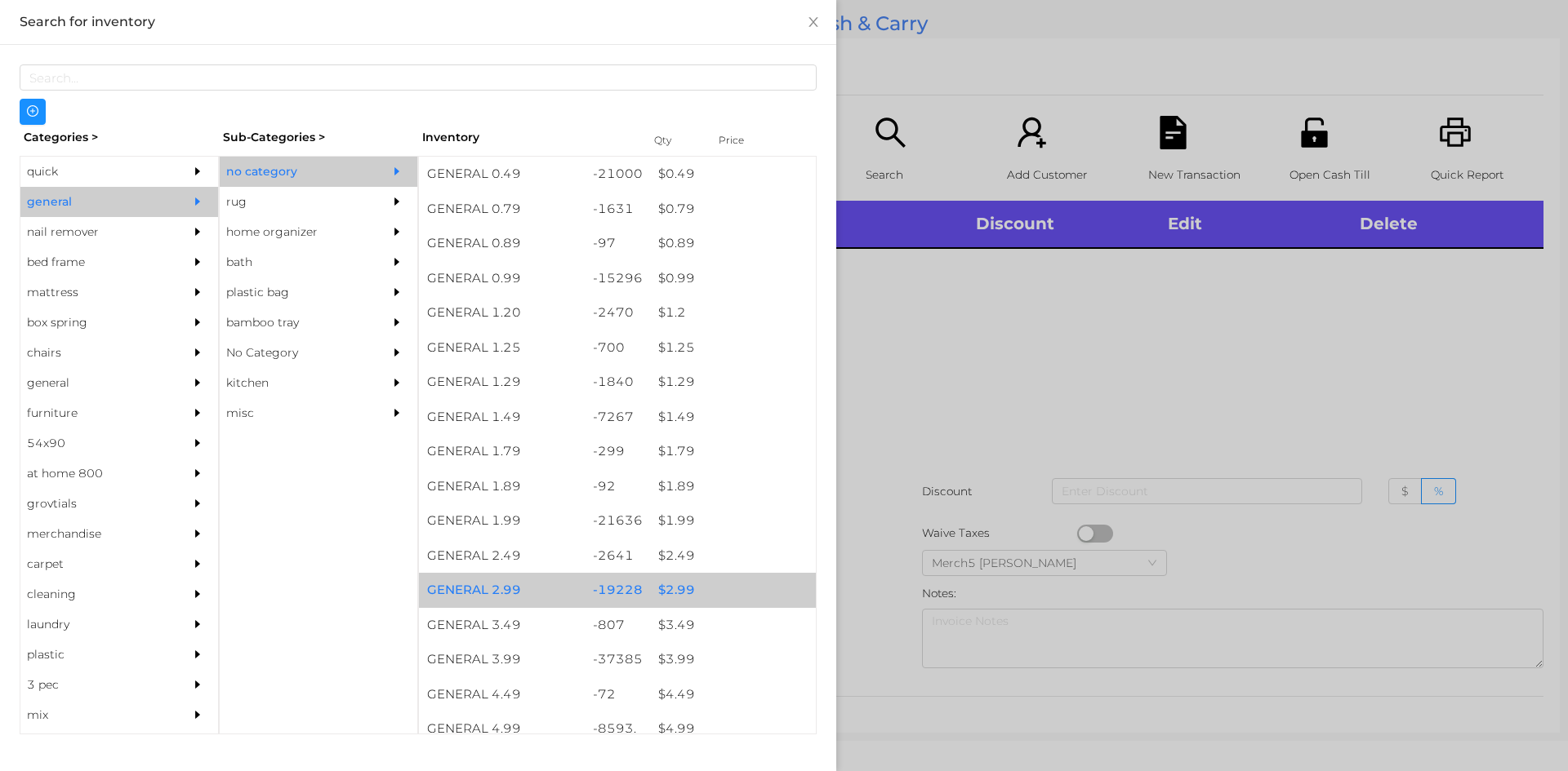
scroll to position [408, 0]
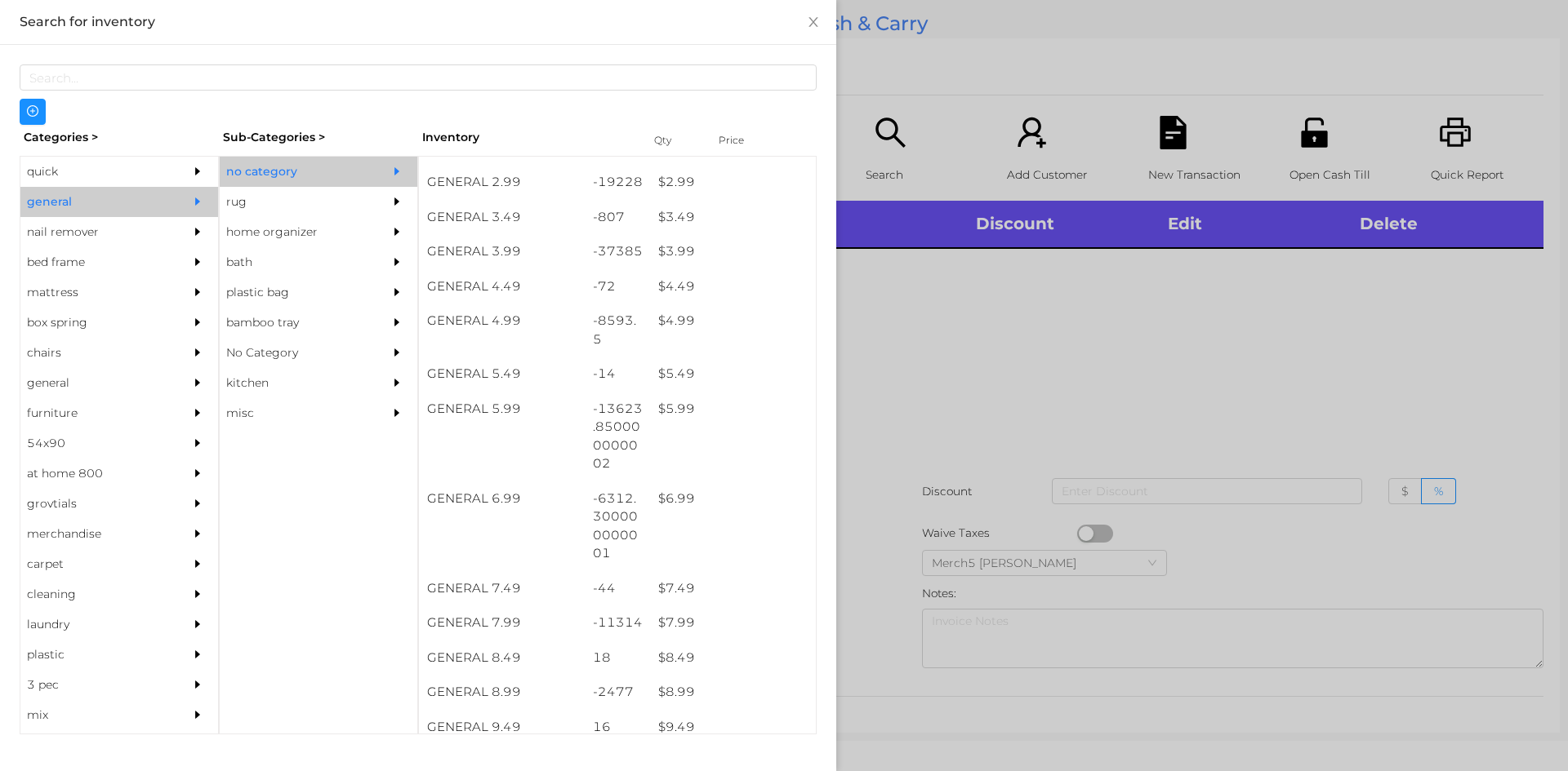
click at [1069, 366] on div at bounding box center [784, 385] width 1568 height 771
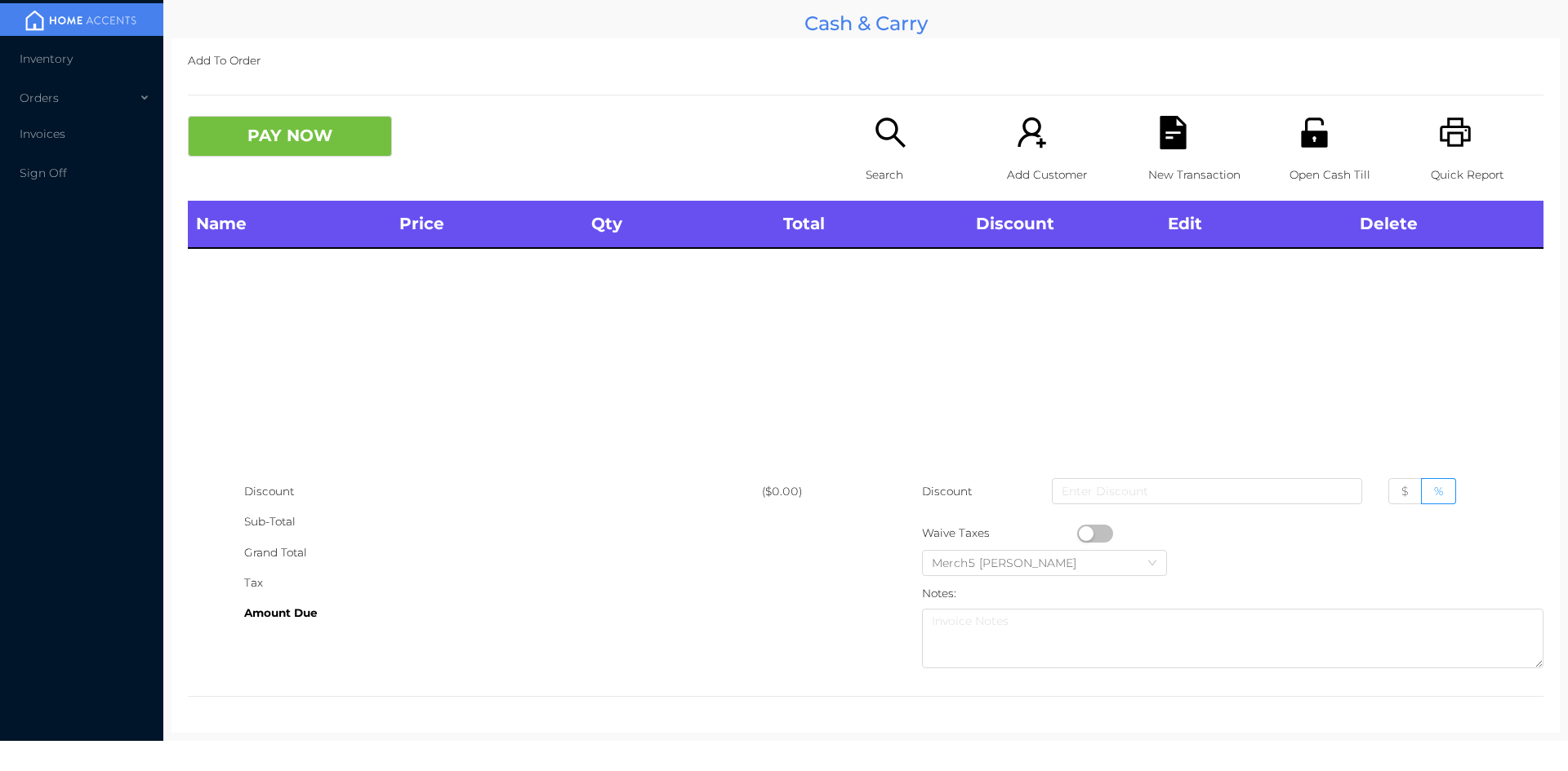
click at [900, 120] on icon "icon: search" at bounding box center [890, 132] width 33 height 33
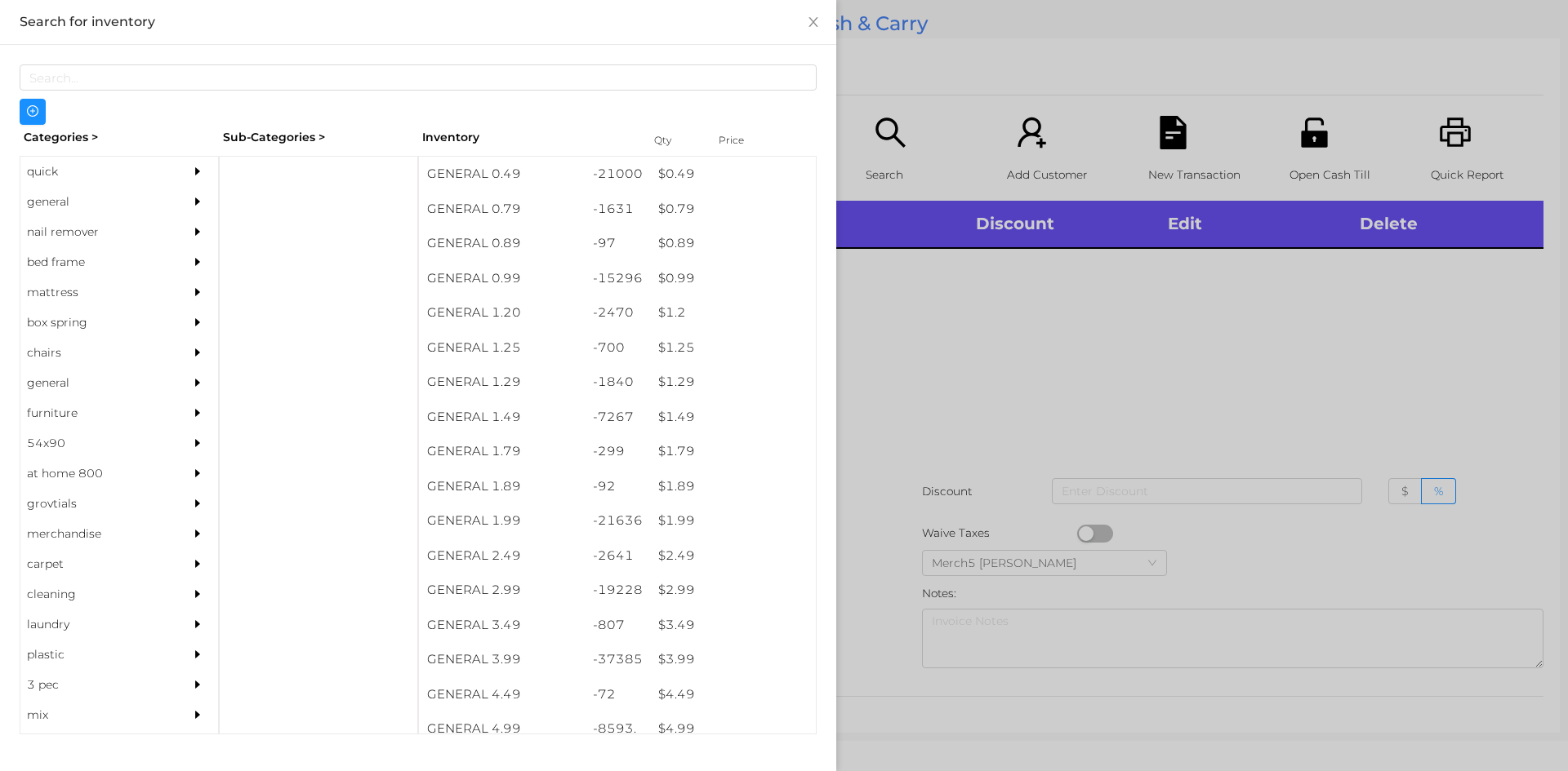
click at [164, 195] on div "general" at bounding box center [120, 202] width 197 height 30
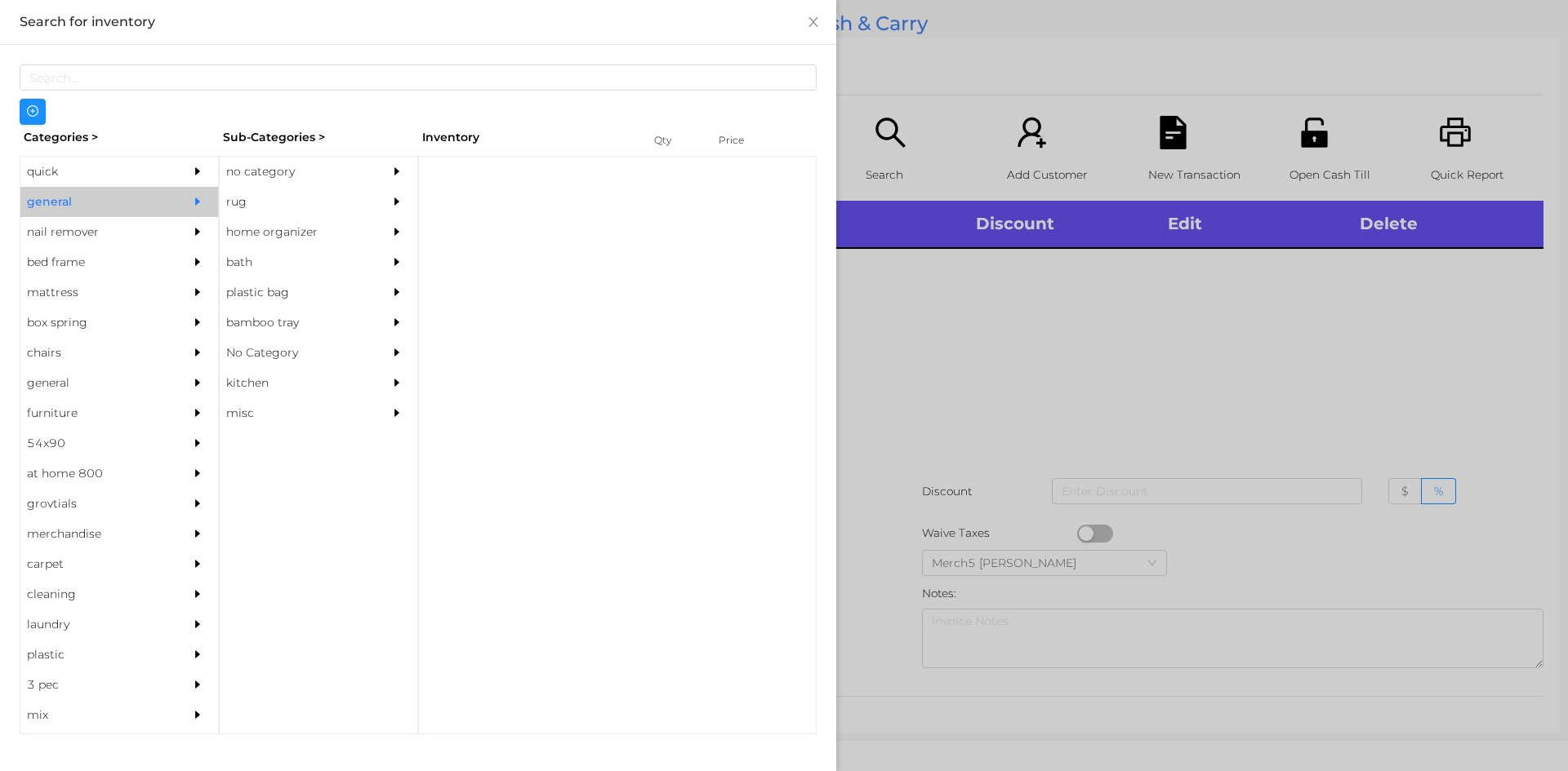
click at [297, 175] on div "no category" at bounding box center [294, 172] width 149 height 30
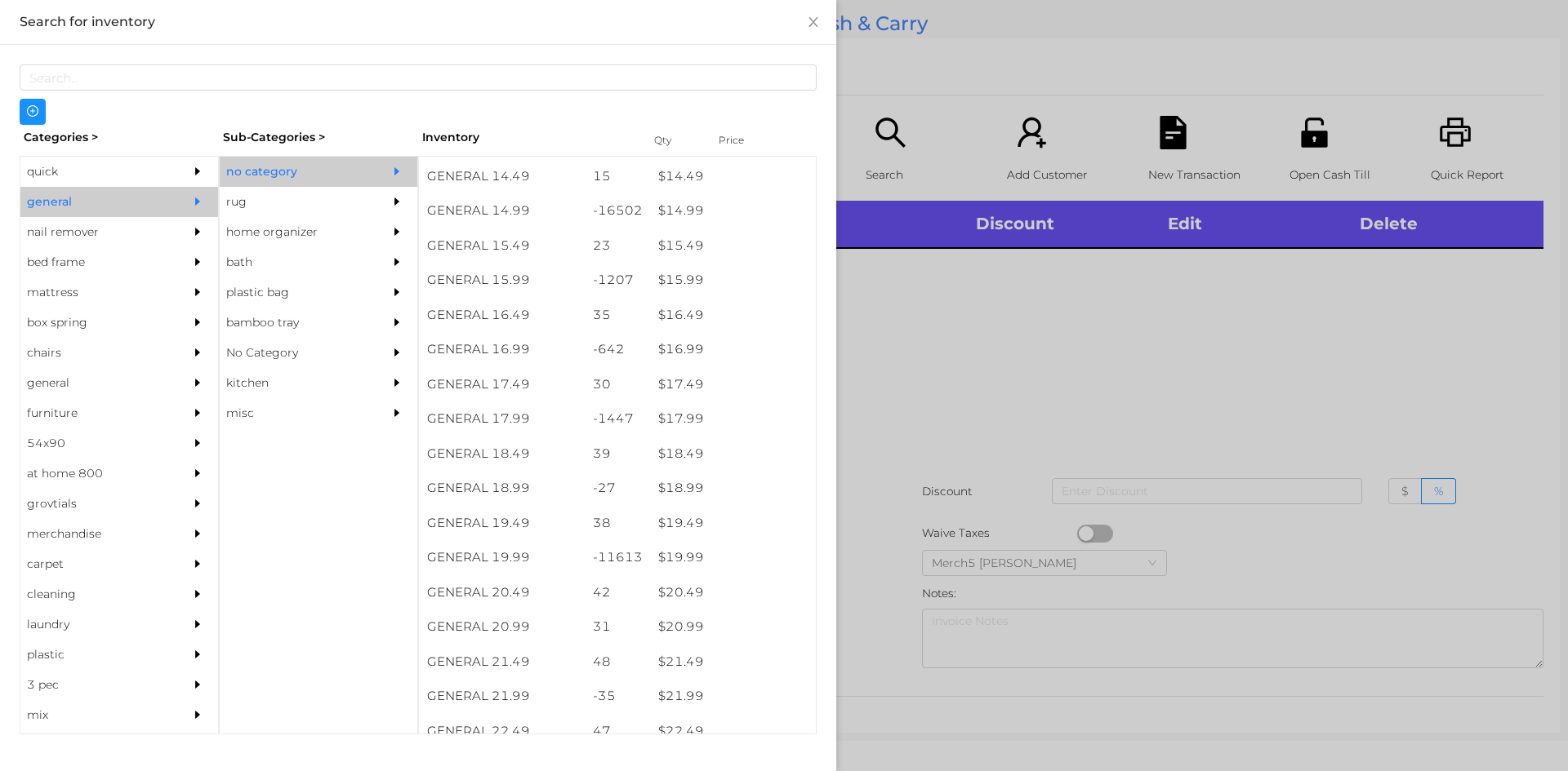
scroll to position [1375, 0]
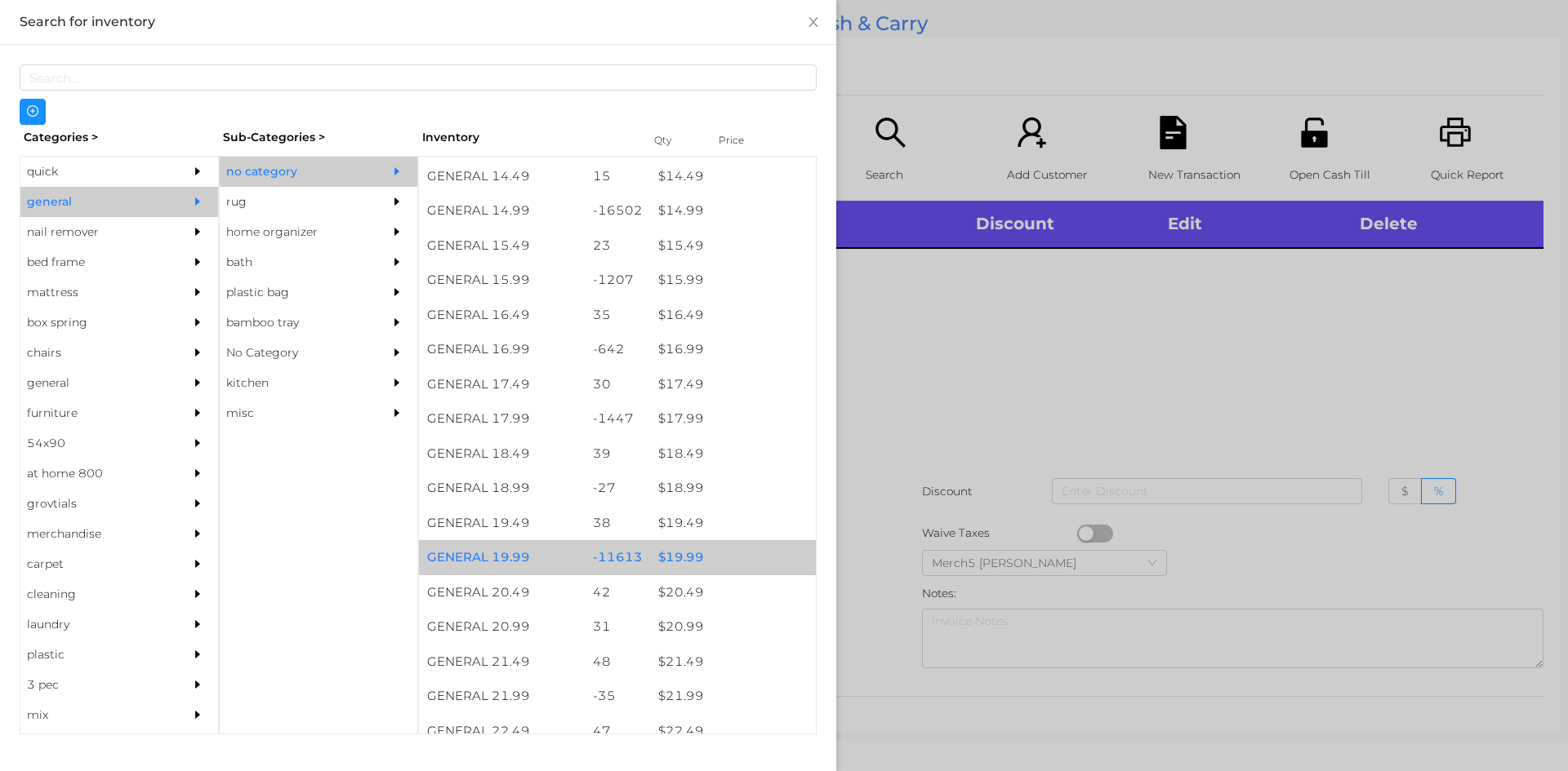
click at [737, 561] on div "$ 19.99" at bounding box center [732, 558] width 166 height 35
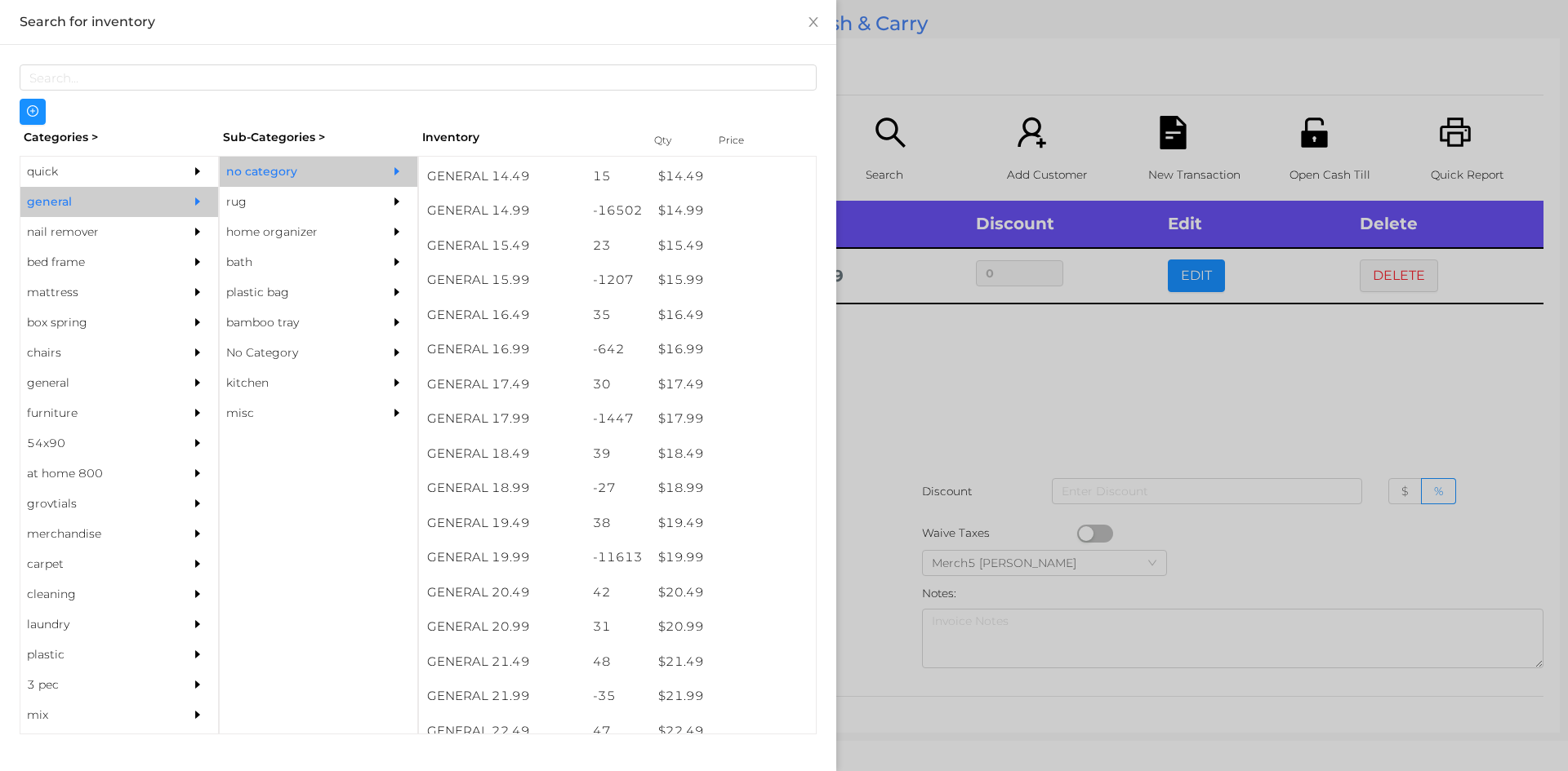
click at [1037, 413] on div at bounding box center [784, 385] width 1568 height 771
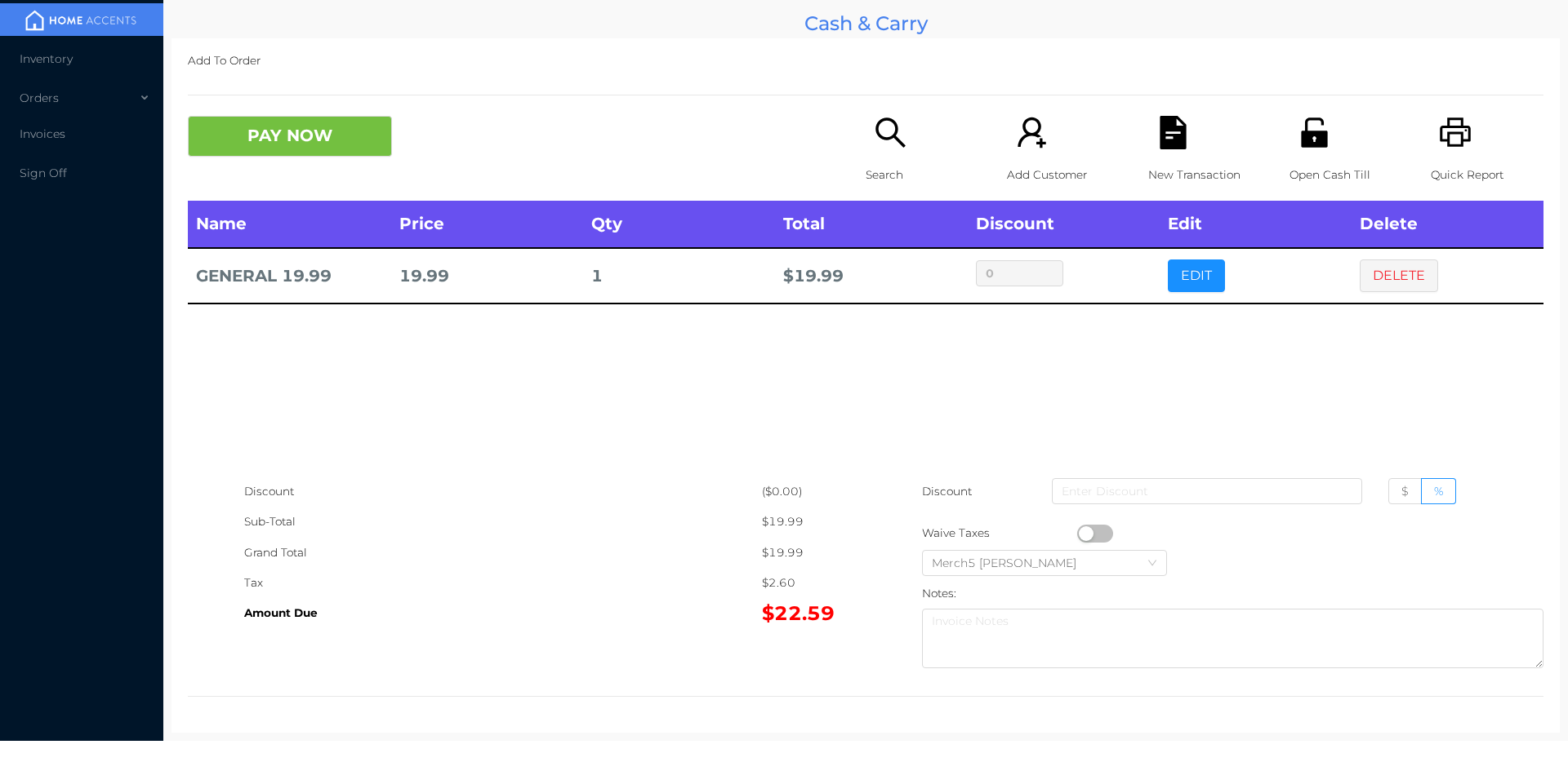
click at [353, 146] on button "PAY NOW" at bounding box center [289, 136] width 204 height 41
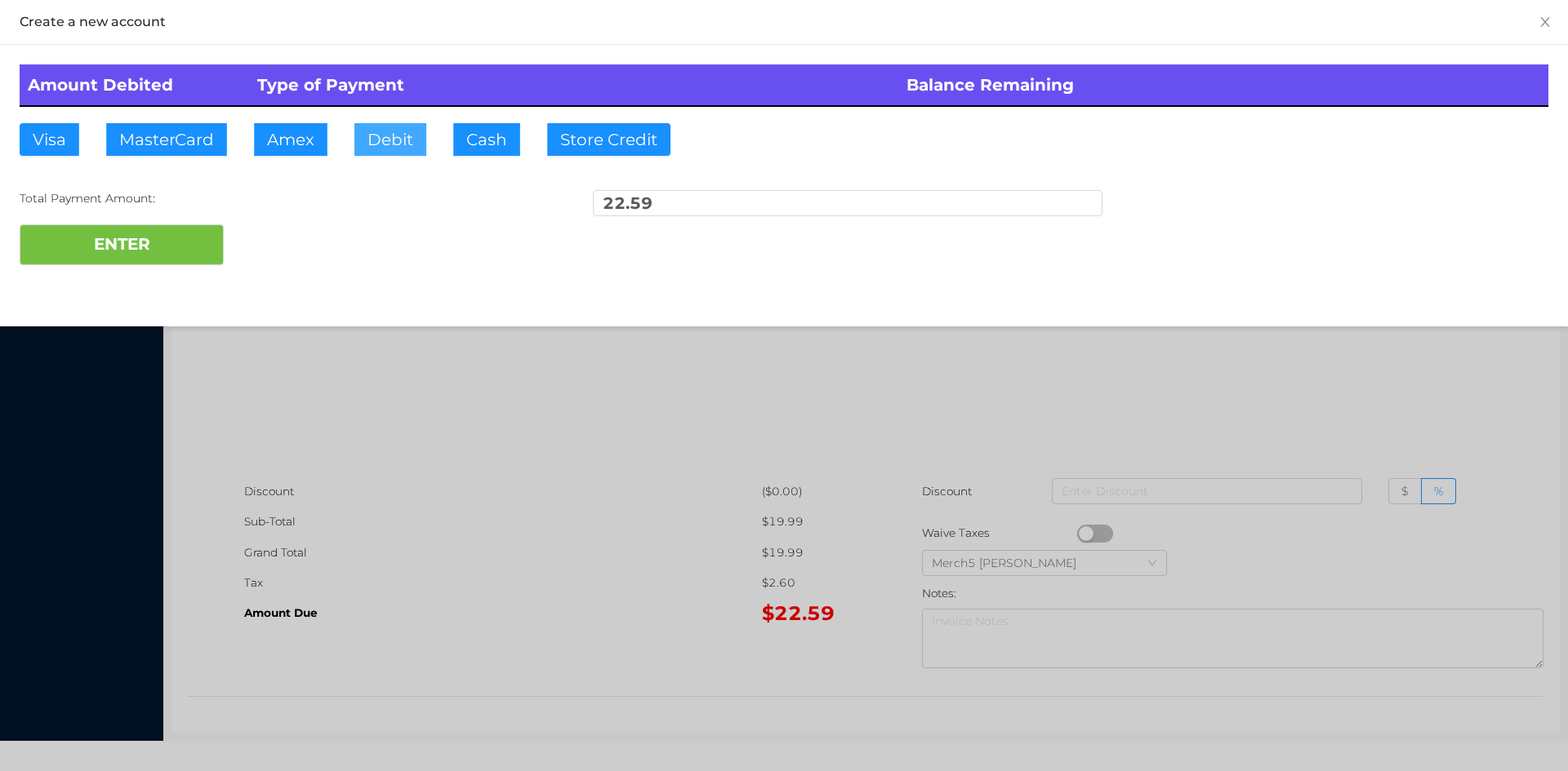
click at [392, 145] on button "Debit" at bounding box center [391, 139] width 72 height 32
click at [159, 253] on button "ENTER" at bounding box center [121, 245] width 204 height 41
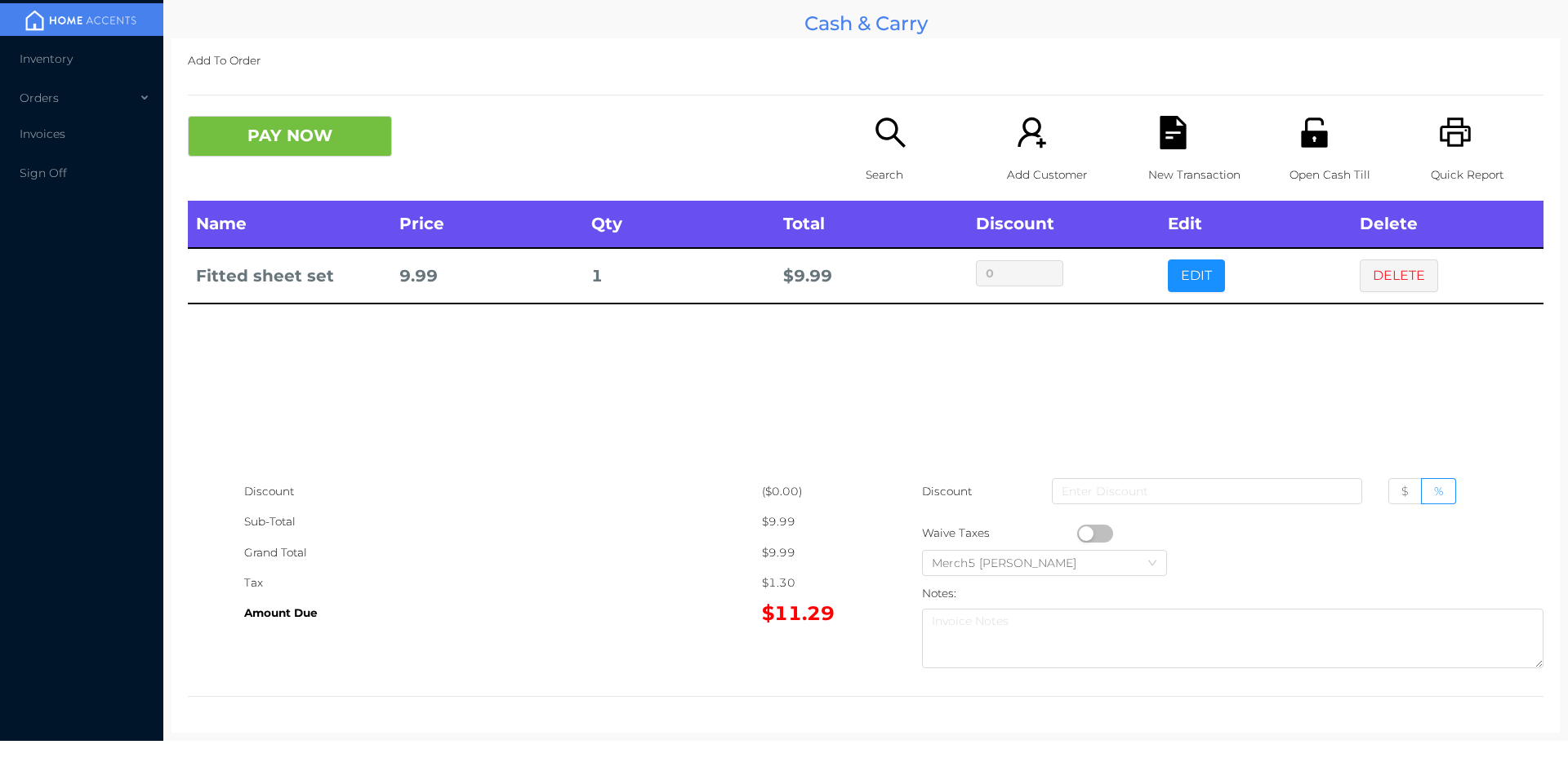
click at [350, 135] on button "PAY NOW" at bounding box center [289, 136] width 204 height 41
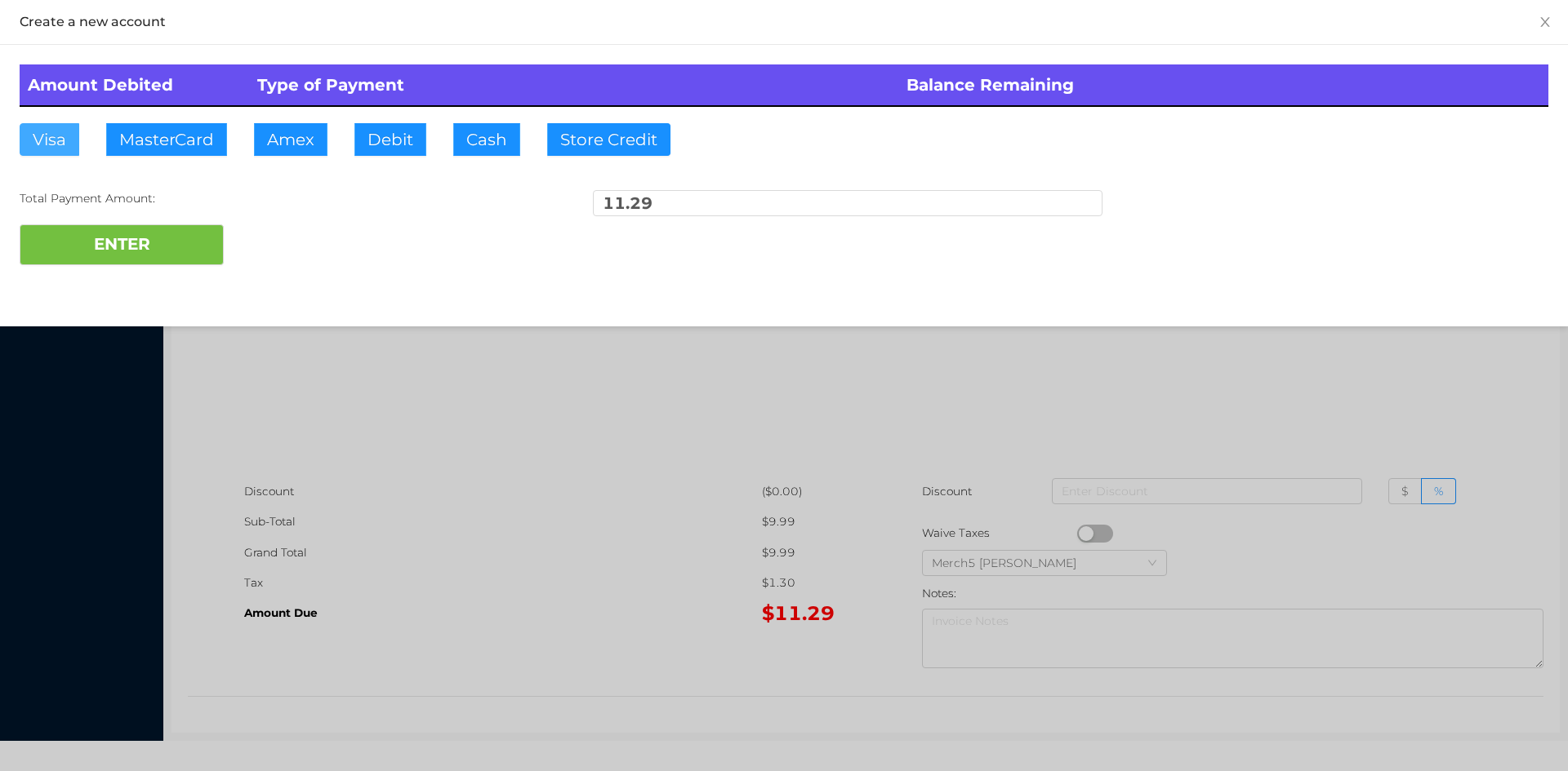
click at [53, 140] on button "Visa" at bounding box center [49, 139] width 60 height 32
click at [144, 245] on button "ENTER" at bounding box center [121, 245] width 204 height 41
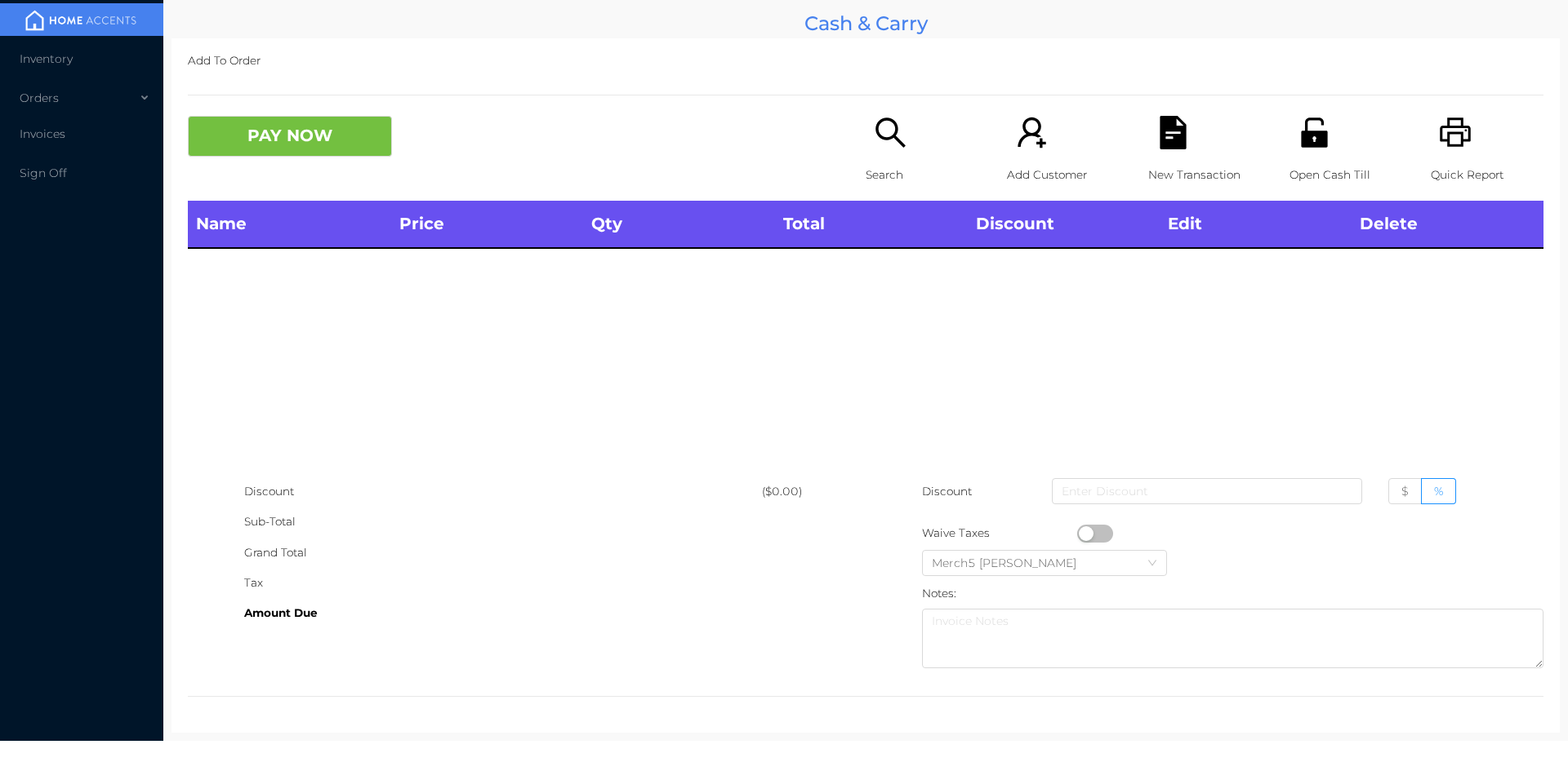
click at [1464, 126] on div "Quick Report" at bounding box center [1486, 158] width 113 height 85
